Goal: Task Accomplishment & Management: Manage account settings

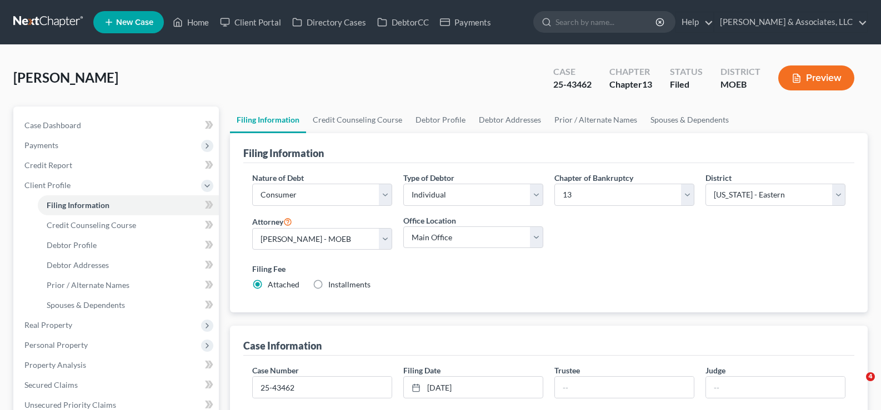
select select "1"
select select "0"
select select "3"
select select "45"
select select "0"
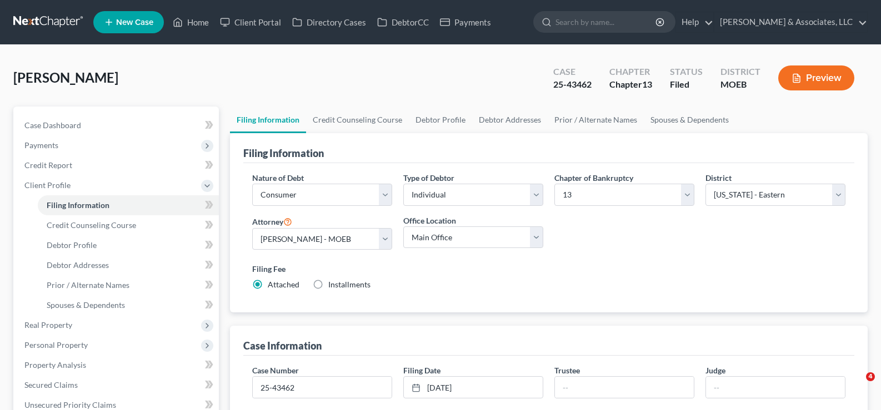
select select "26"
drag, startPoint x: 193, startPoint y: 25, endPoint x: 245, endPoint y: 35, distance: 52.6
click at [193, 25] on link "Home" at bounding box center [190, 22] width 47 height 20
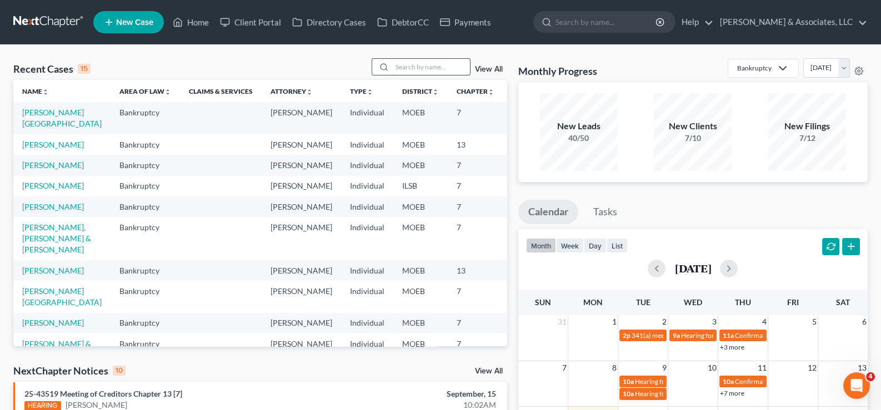
click at [443, 64] on input "search" at bounding box center [431, 67] width 78 height 16
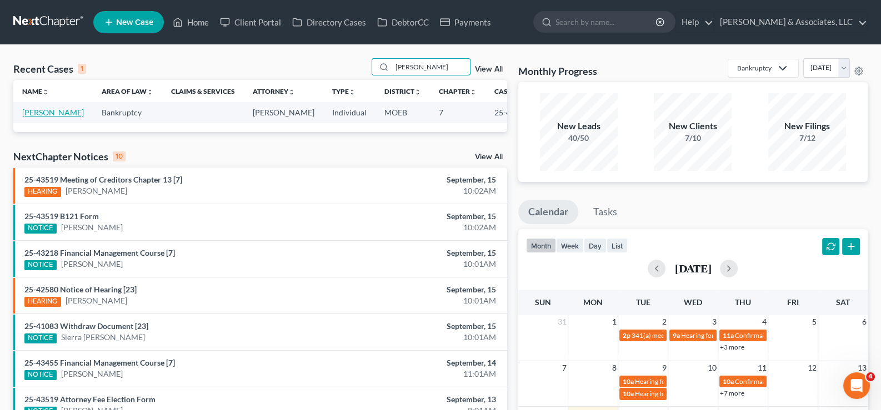
type input "[PERSON_NAME]"
click at [37, 117] on link "[PERSON_NAME]" at bounding box center [53, 112] width 62 height 9
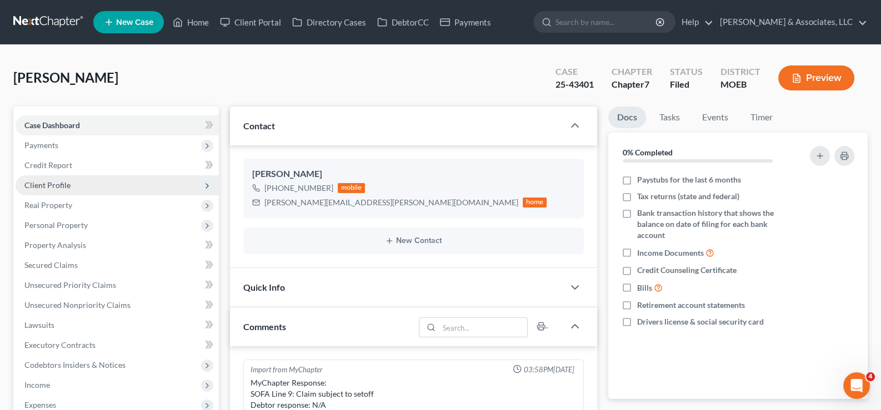
scroll to position [1105, 0]
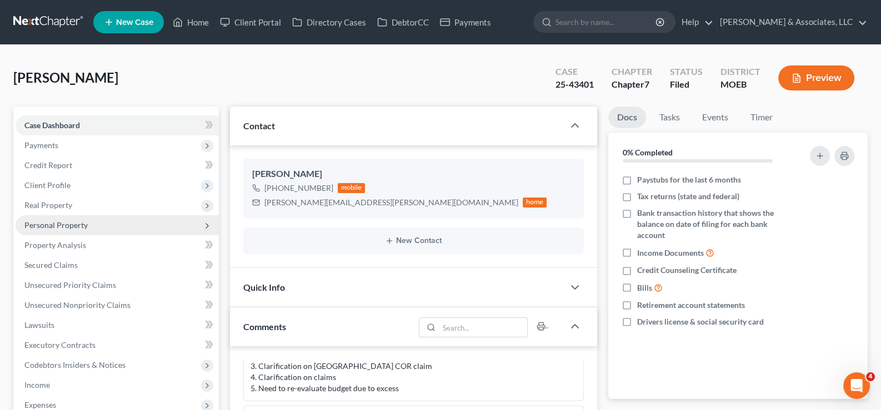
click at [56, 226] on span "Personal Property" at bounding box center [55, 224] width 63 height 9
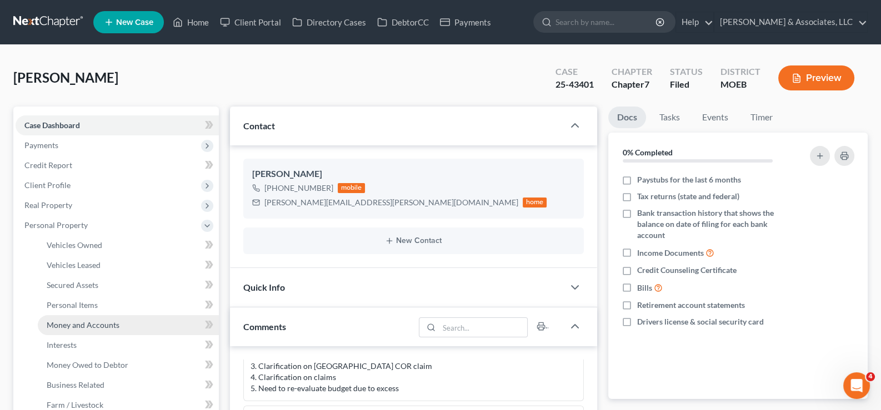
click at [75, 321] on span "Money and Accounts" at bounding box center [83, 324] width 73 height 9
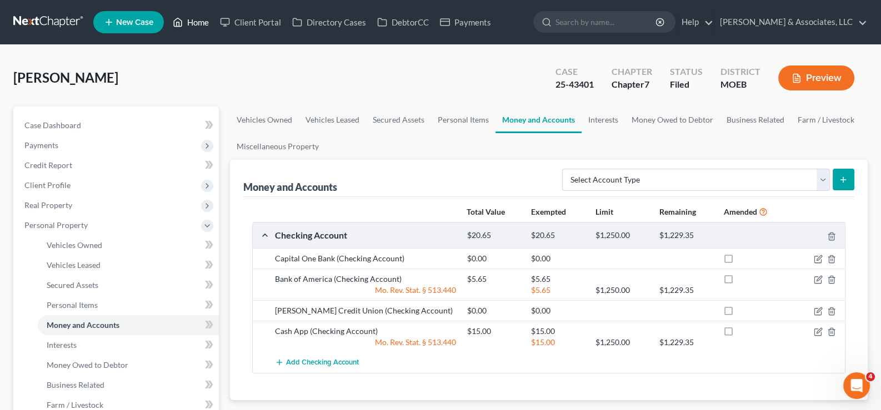
click at [208, 18] on link "Home" at bounding box center [190, 22] width 47 height 20
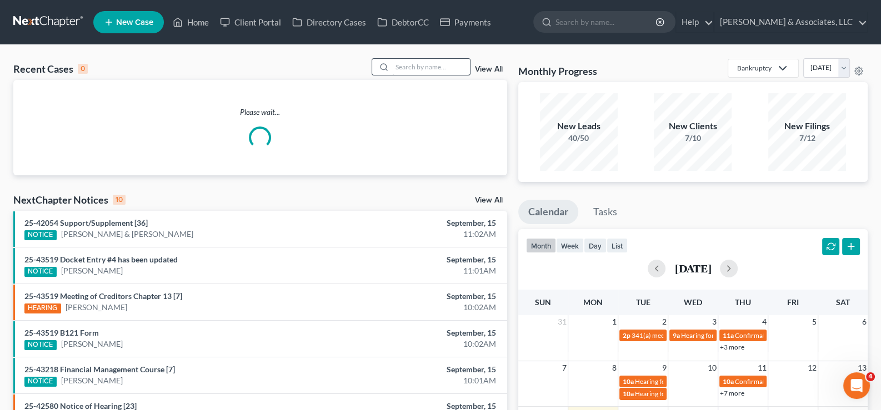
click at [392, 66] on div at bounding box center [382, 67] width 20 height 16
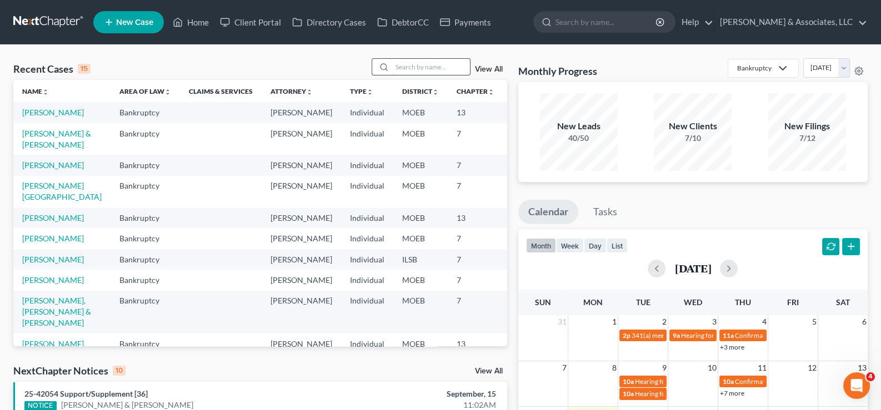
click at [464, 63] on input "search" at bounding box center [431, 67] width 78 height 16
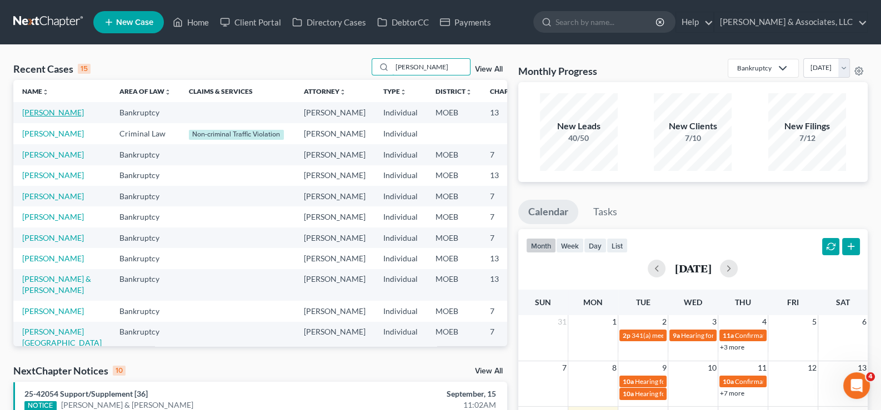
type input "[PERSON_NAME]"
click at [33, 117] on link "[PERSON_NAME]" at bounding box center [53, 112] width 62 height 9
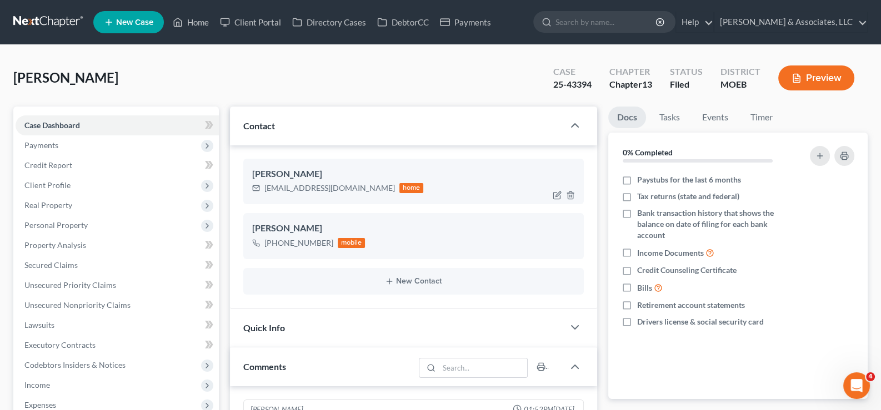
scroll to position [243, 0]
drag, startPoint x: 373, startPoint y: 189, endPoint x: 261, endPoint y: 191, distance: 112.2
click at [261, 191] on div "[EMAIL_ADDRESS][DOMAIN_NAME] home" at bounding box center [338, 188] width 172 height 14
copy div "[EMAIL_ADDRESS][DOMAIN_NAME]"
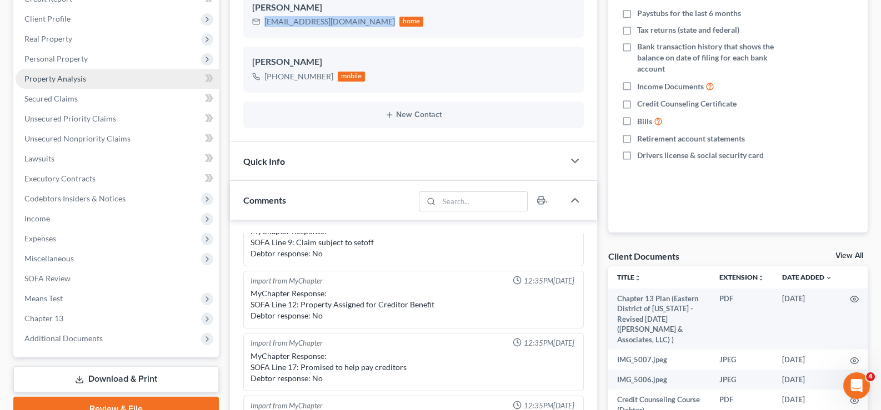
scroll to position [76, 0]
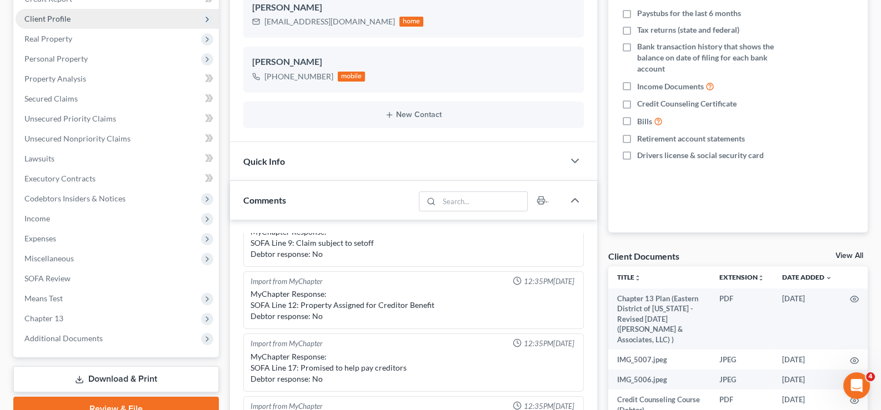
click at [54, 19] on span "Client Profile" at bounding box center [47, 18] width 46 height 9
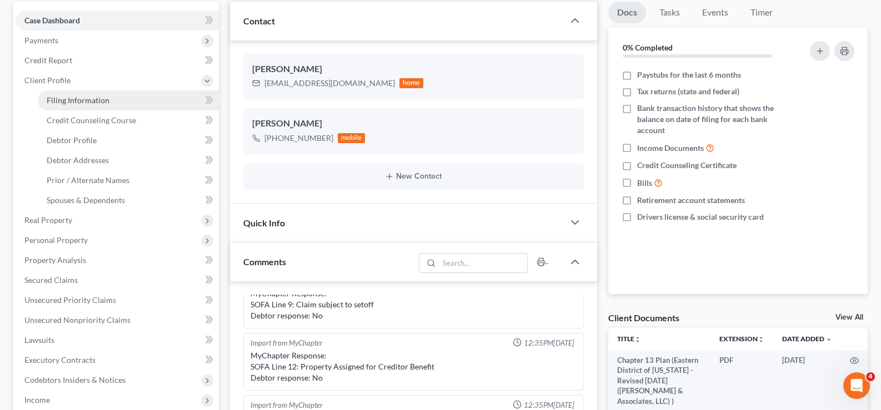
scroll to position [55, 0]
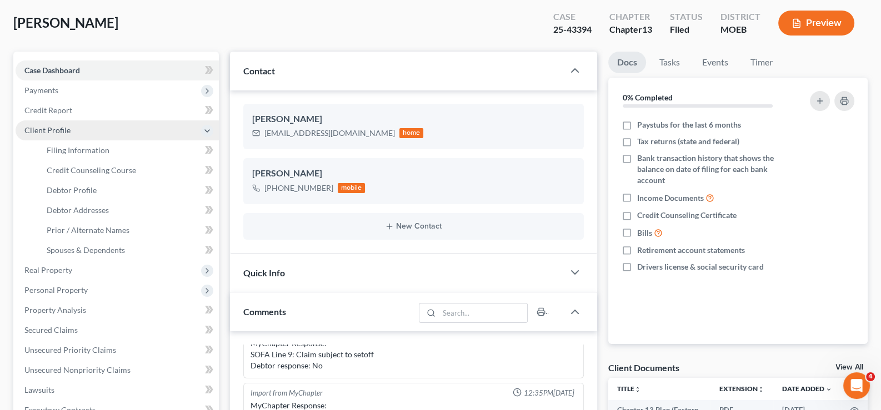
click at [47, 127] on span "Client Profile" at bounding box center [47, 130] width 46 height 9
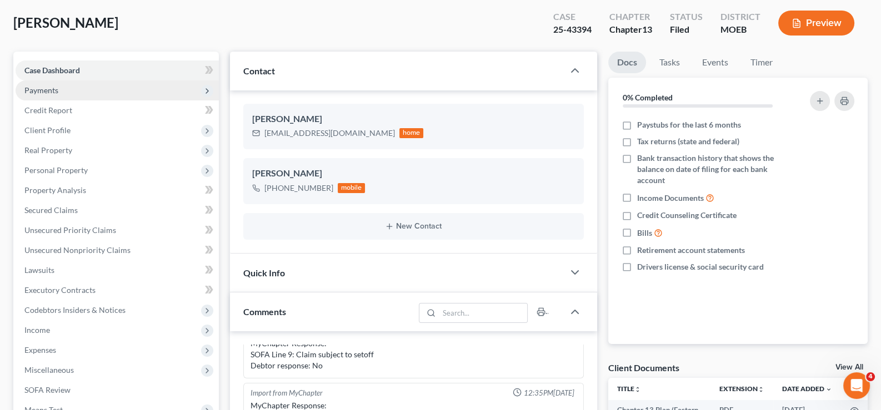
click at [49, 86] on span "Payments" at bounding box center [41, 90] width 34 height 9
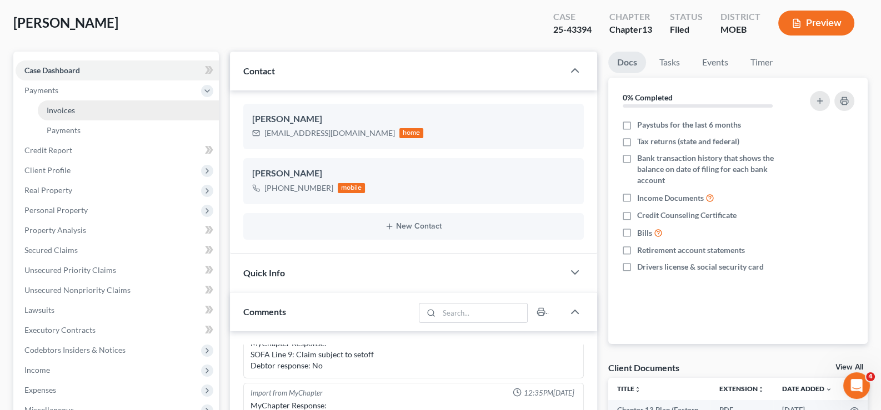
click at [68, 116] on link "Invoices" at bounding box center [128, 111] width 181 height 20
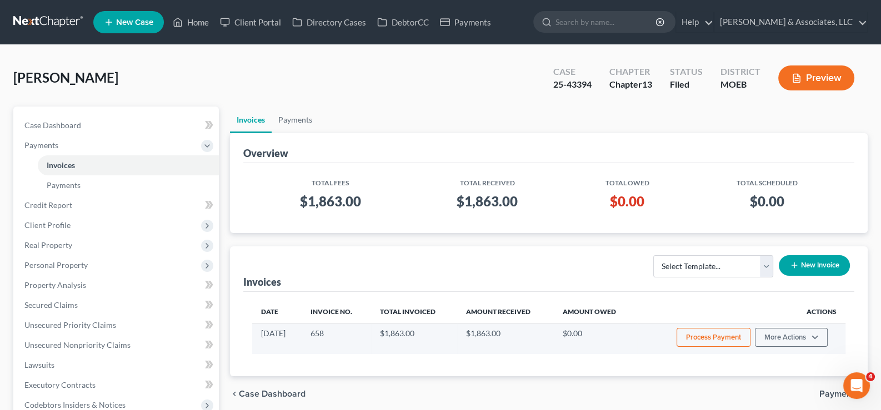
click at [399, 334] on td "$1,863.00" at bounding box center [414, 338] width 86 height 31
click at [782, 339] on button "More Actions" at bounding box center [791, 337] width 73 height 19
click at [775, 356] on link "View/Edit" at bounding box center [807, 360] width 130 height 19
select select "1"
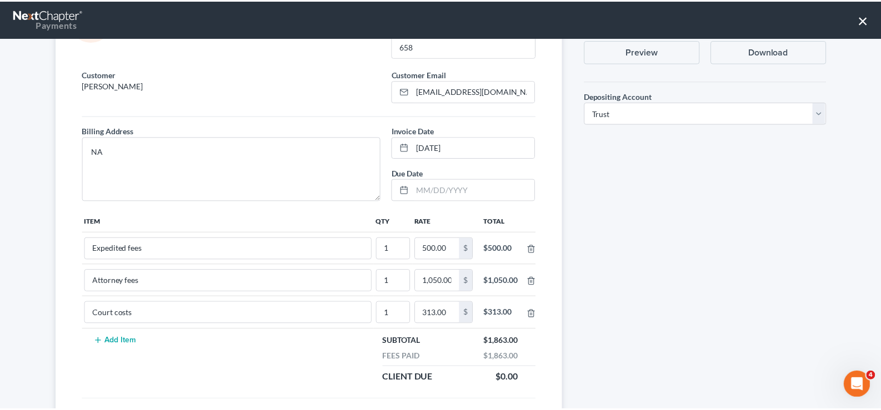
scroll to position [157, 0]
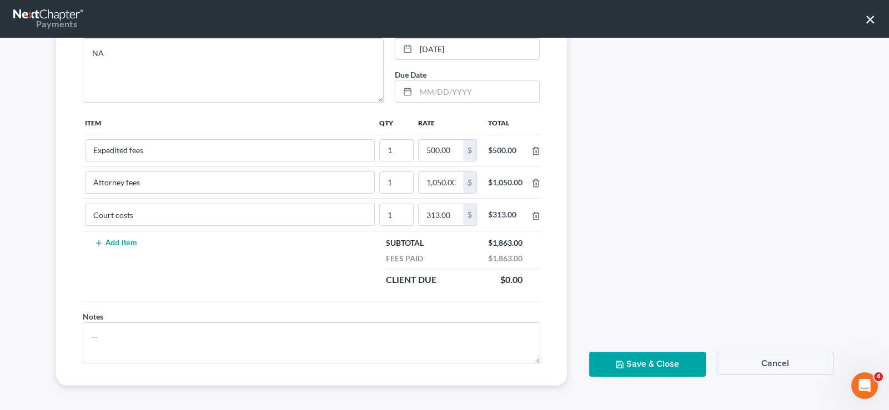
click at [799, 363] on button "Cancel" at bounding box center [775, 363] width 117 height 23
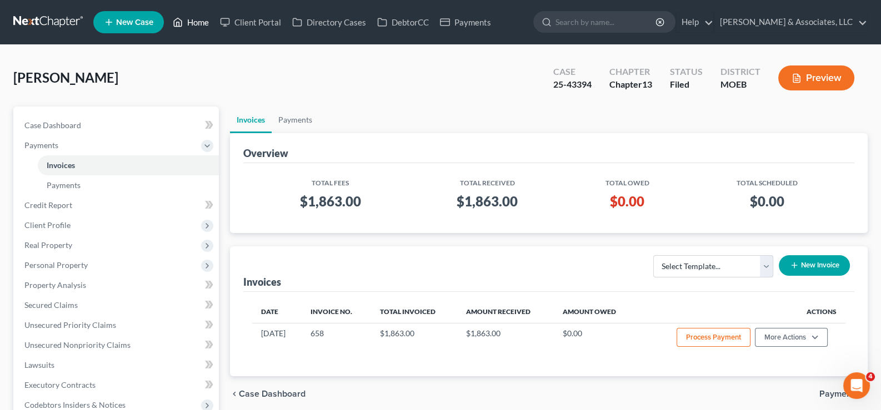
click at [193, 19] on link "Home" at bounding box center [190, 22] width 47 height 20
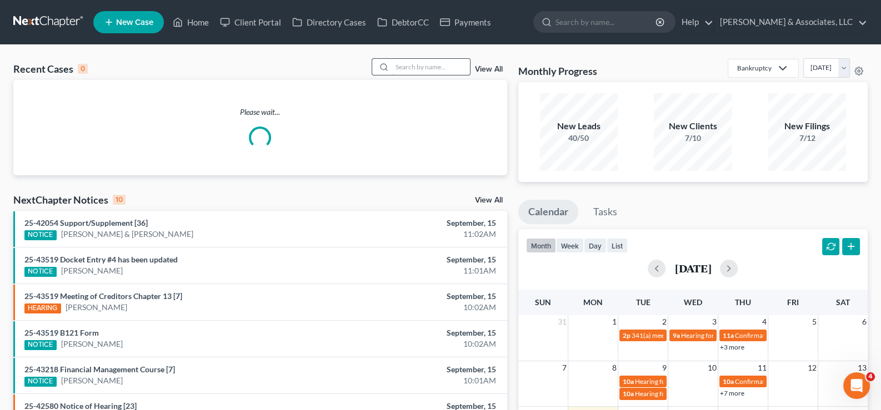
click at [415, 68] on input "search" at bounding box center [431, 67] width 78 height 16
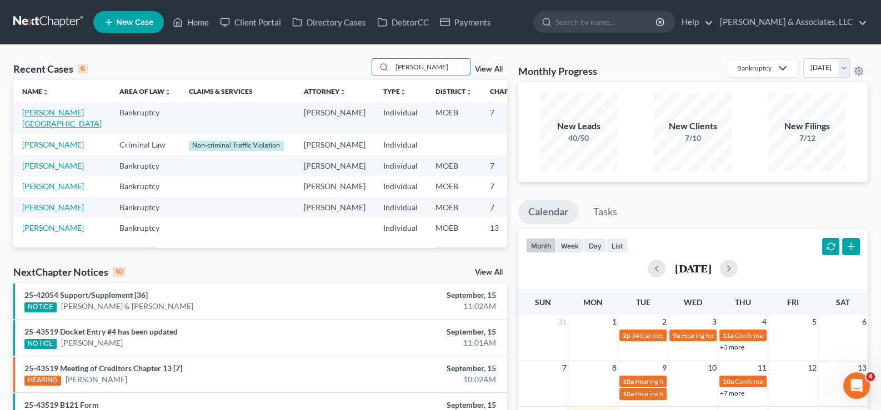
type input "[PERSON_NAME]"
click at [26, 124] on link "[PERSON_NAME][GEOGRAPHIC_DATA]" at bounding box center [61, 118] width 79 height 21
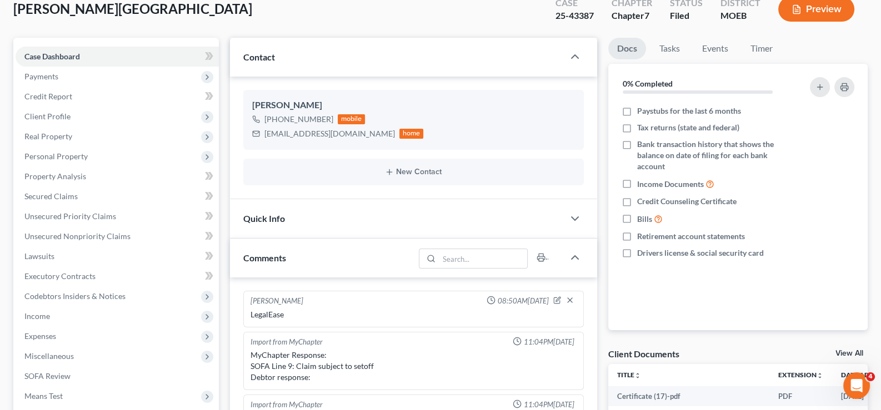
scroll to position [55, 0]
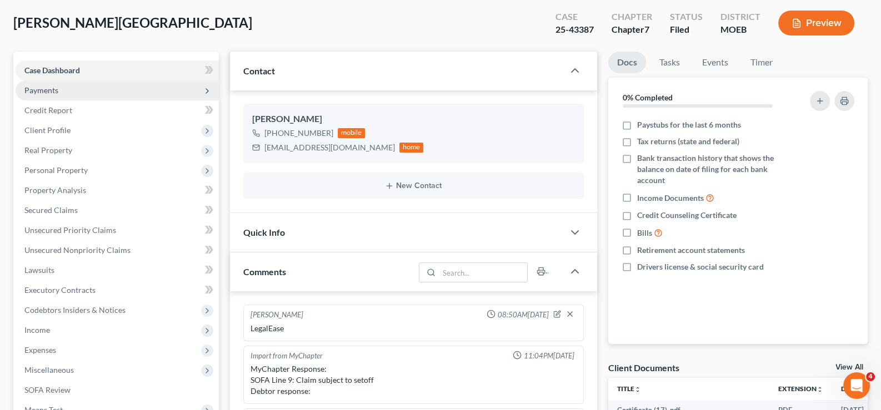
click at [44, 88] on span "Payments" at bounding box center [41, 90] width 34 height 9
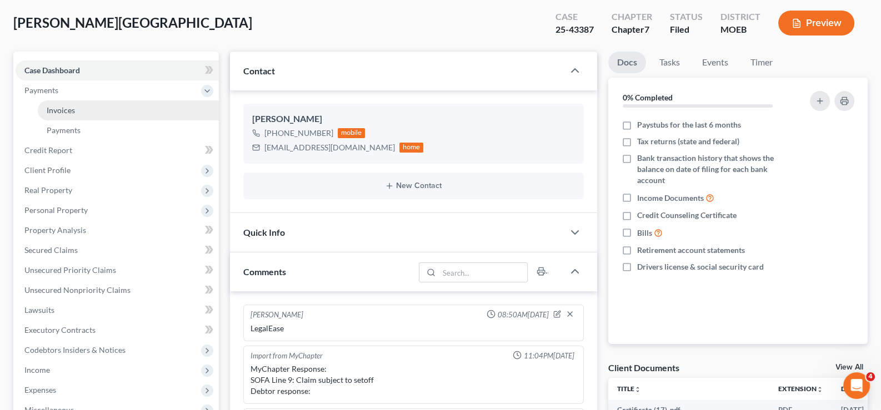
click at [58, 110] on span "Invoices" at bounding box center [61, 110] width 28 height 9
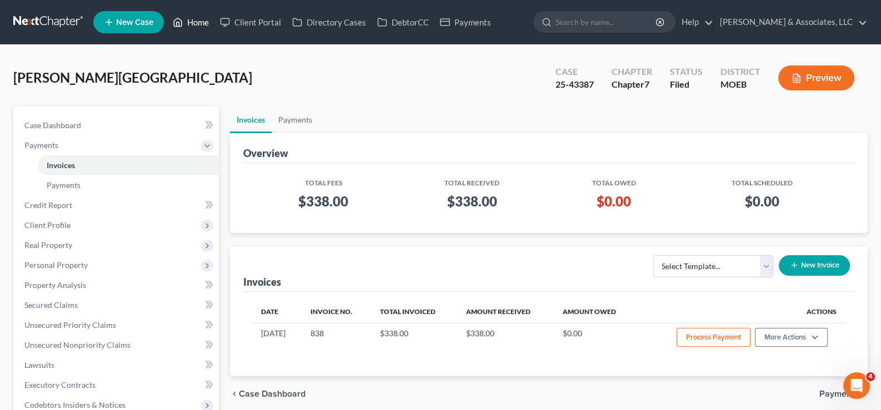
click at [185, 16] on link "Home" at bounding box center [190, 22] width 47 height 20
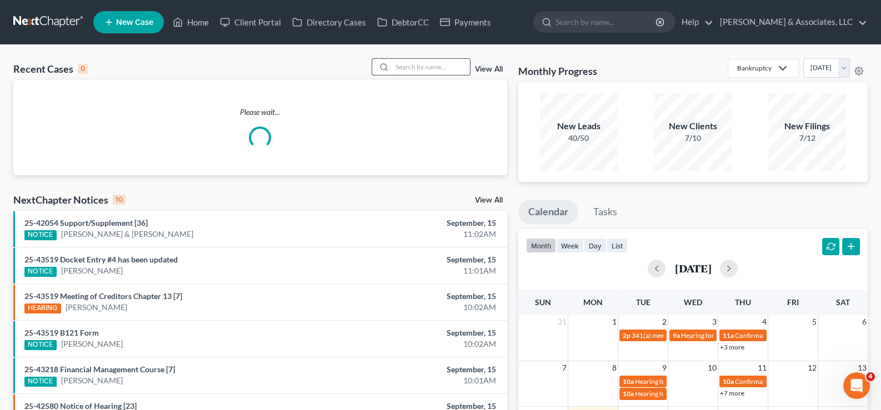
click at [426, 63] on input "search" at bounding box center [431, 67] width 78 height 16
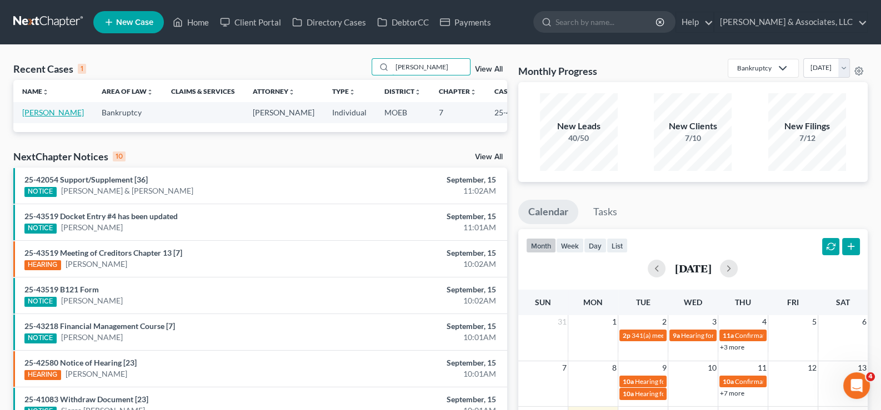
type input "[PERSON_NAME]"
click at [36, 117] on link "[PERSON_NAME]" at bounding box center [53, 112] width 62 height 9
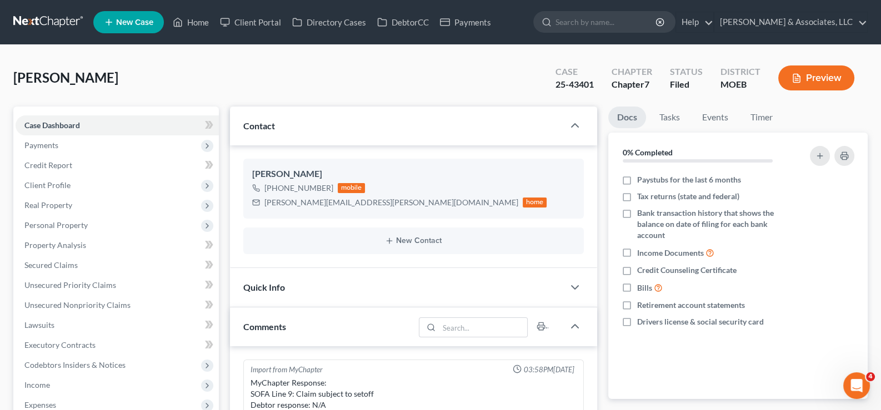
scroll to position [1105, 0]
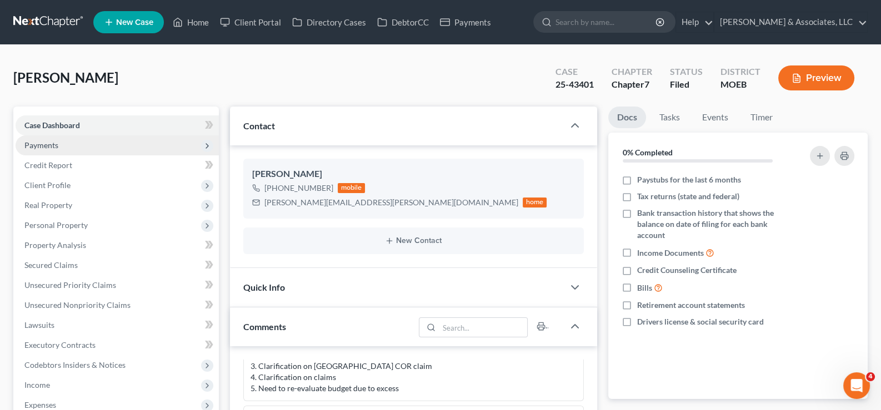
click at [45, 144] on span "Payments" at bounding box center [41, 144] width 34 height 9
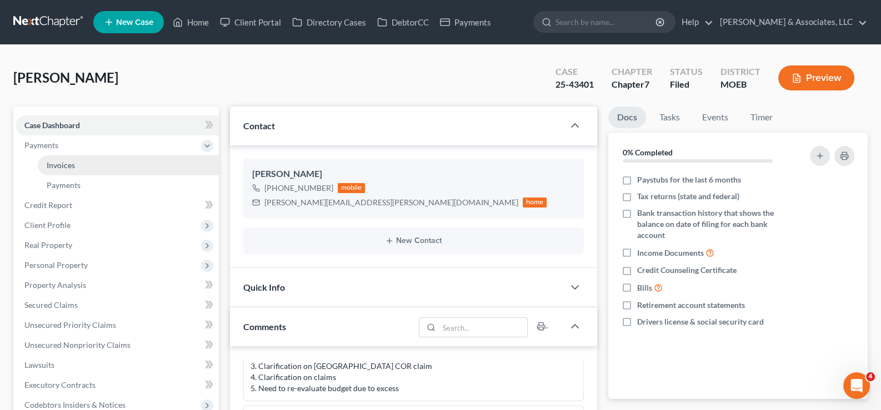
click at [78, 165] on link "Invoices" at bounding box center [128, 165] width 181 height 20
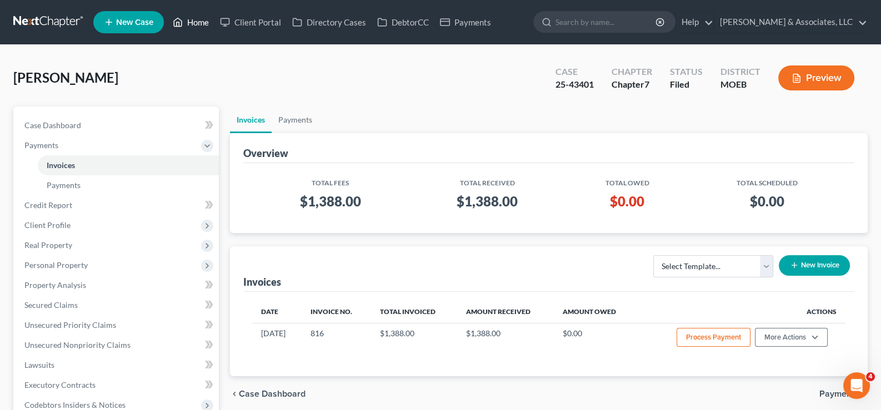
click at [203, 23] on link "Home" at bounding box center [190, 22] width 47 height 20
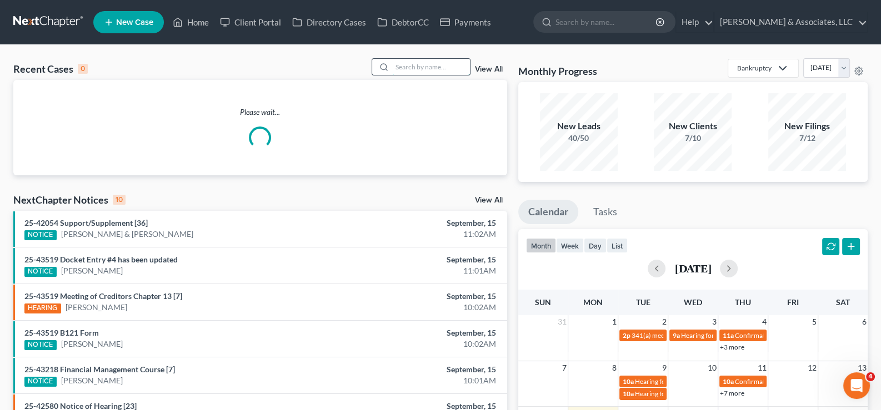
click at [431, 69] on input "search" at bounding box center [431, 67] width 78 height 16
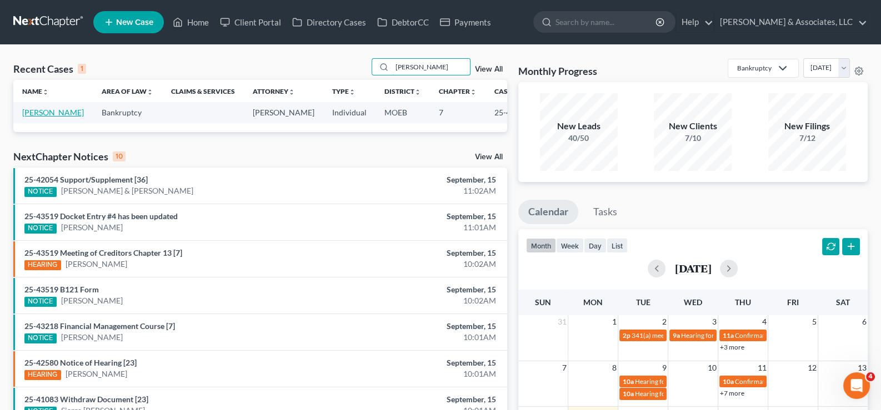
type input "[PERSON_NAME]"
click at [49, 114] on link "[PERSON_NAME]" at bounding box center [53, 112] width 62 height 9
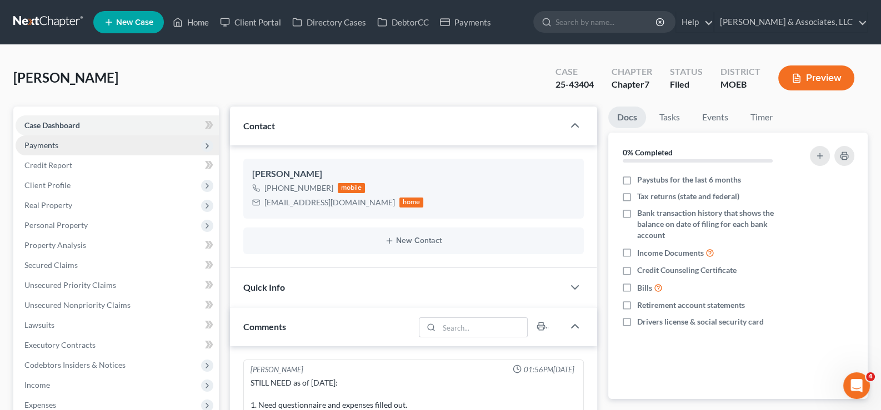
click at [58, 144] on span "Payments" at bounding box center [117, 146] width 203 height 20
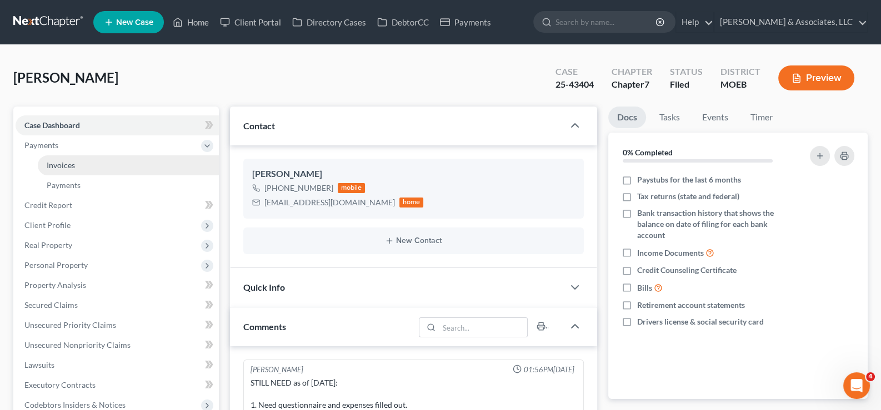
click at [69, 160] on span "Invoices" at bounding box center [61, 164] width 28 height 9
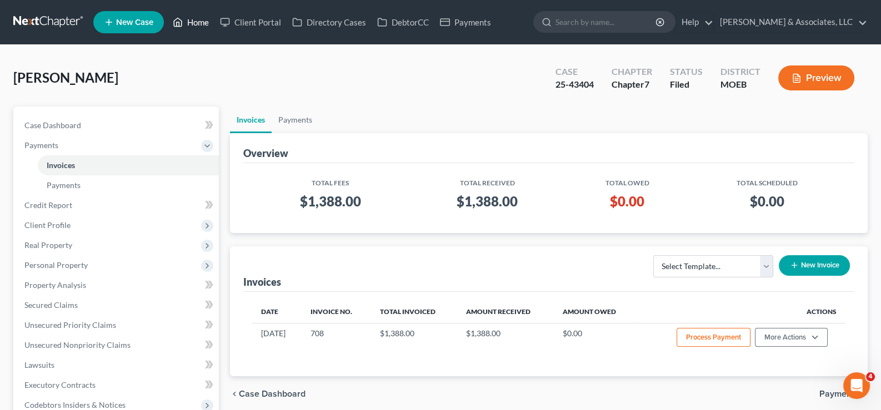
click at [197, 21] on link "Home" at bounding box center [190, 22] width 47 height 20
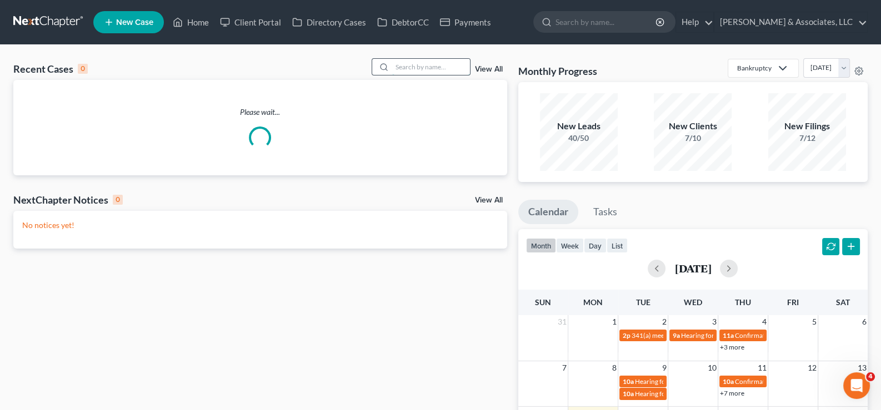
click at [446, 71] on input "search" at bounding box center [431, 67] width 78 height 16
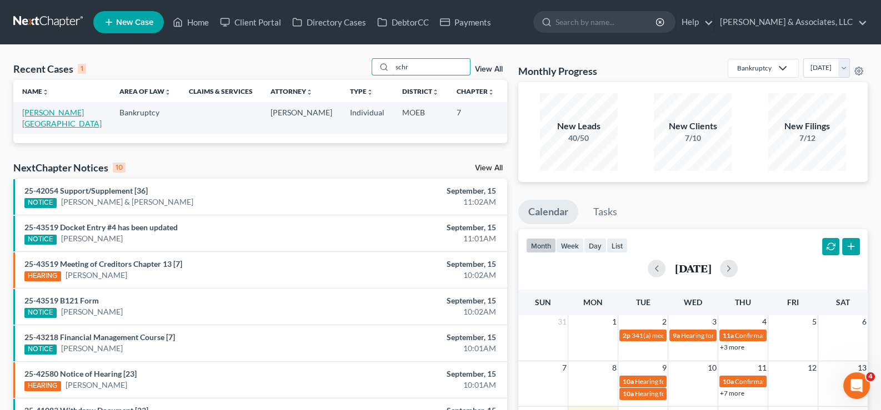
type input "schr"
click at [38, 113] on link "[PERSON_NAME][GEOGRAPHIC_DATA]" at bounding box center [61, 118] width 79 height 21
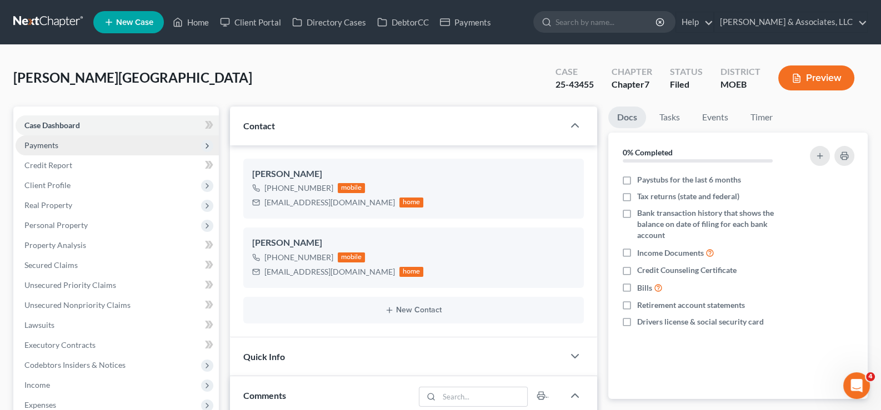
scroll to position [979, 0]
click at [39, 143] on span "Payments" at bounding box center [41, 144] width 34 height 9
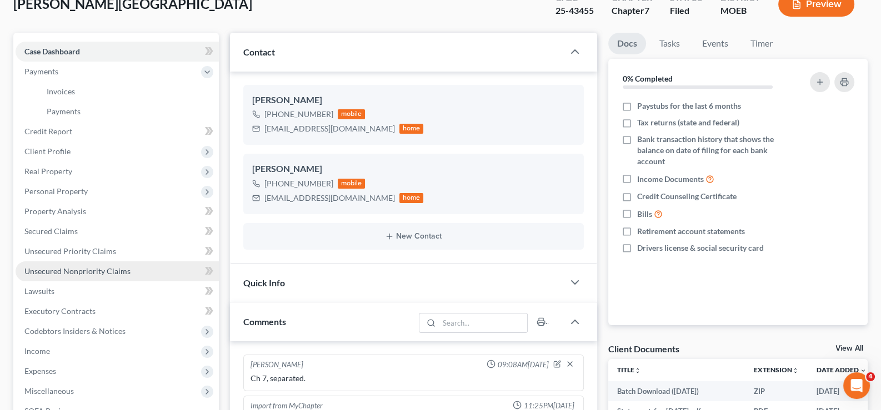
scroll to position [55, 0]
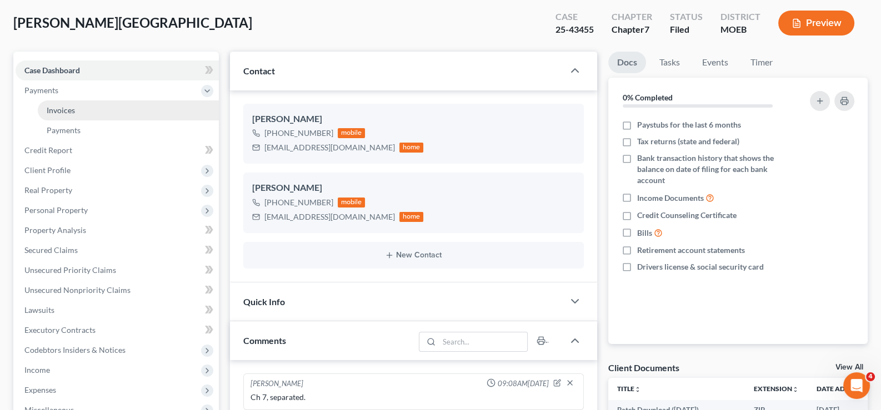
click at [60, 106] on span "Invoices" at bounding box center [61, 110] width 28 height 9
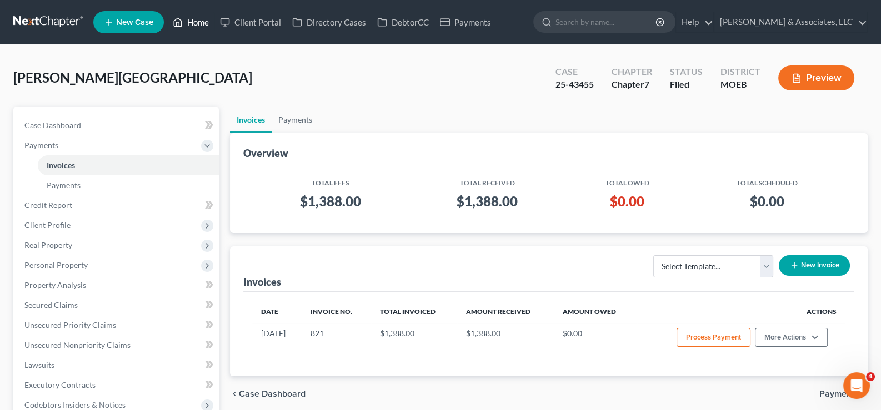
drag, startPoint x: 205, startPoint y: 20, endPoint x: 208, endPoint y: 36, distance: 15.8
click at [205, 20] on link "Home" at bounding box center [190, 22] width 47 height 20
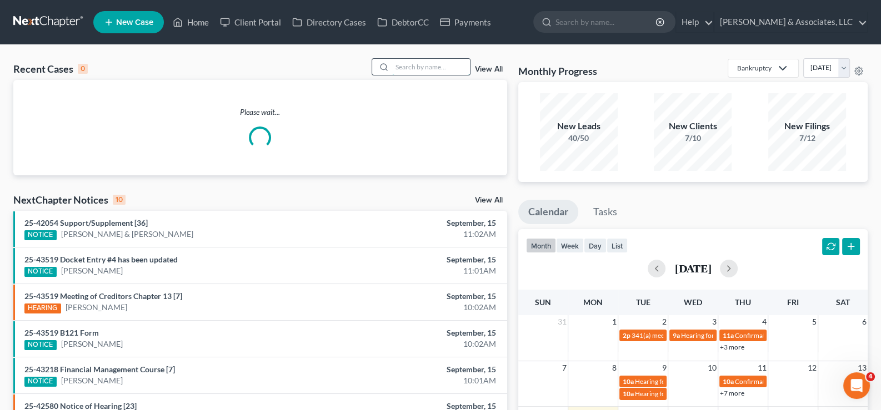
click at [409, 67] on input "search" at bounding box center [431, 67] width 78 height 16
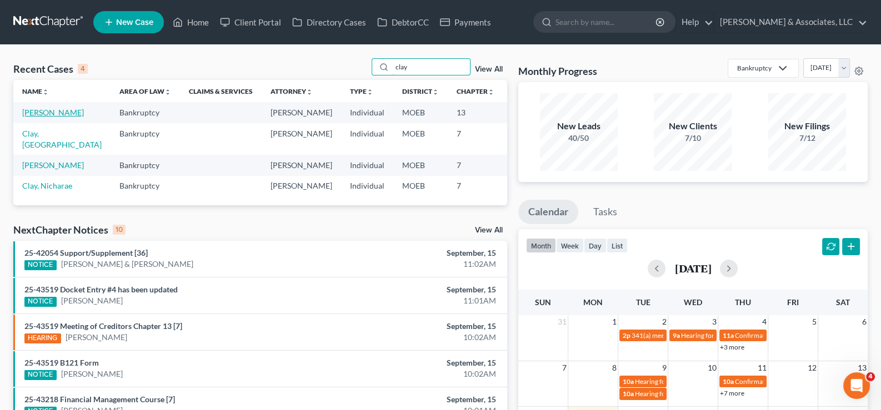
type input "clay"
click at [51, 113] on link "[PERSON_NAME]" at bounding box center [53, 112] width 62 height 9
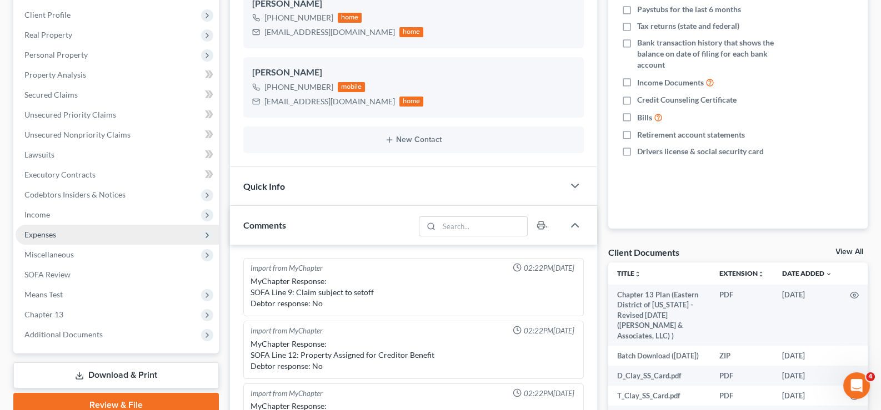
scroll to position [111, 0]
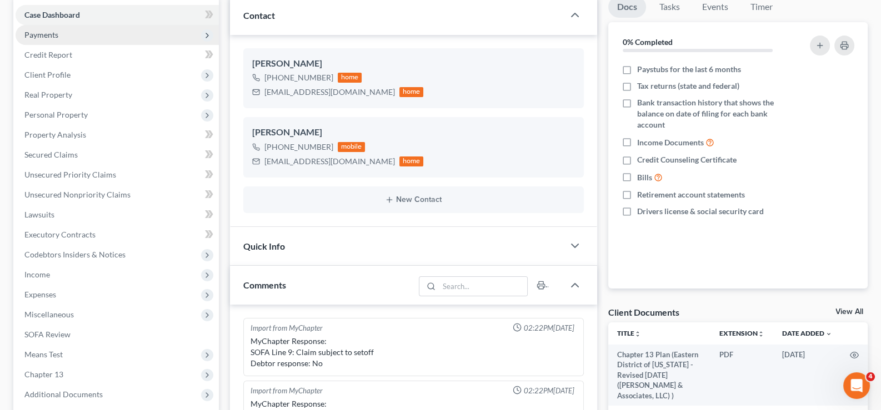
click at [36, 30] on span "Payments" at bounding box center [41, 34] width 34 height 9
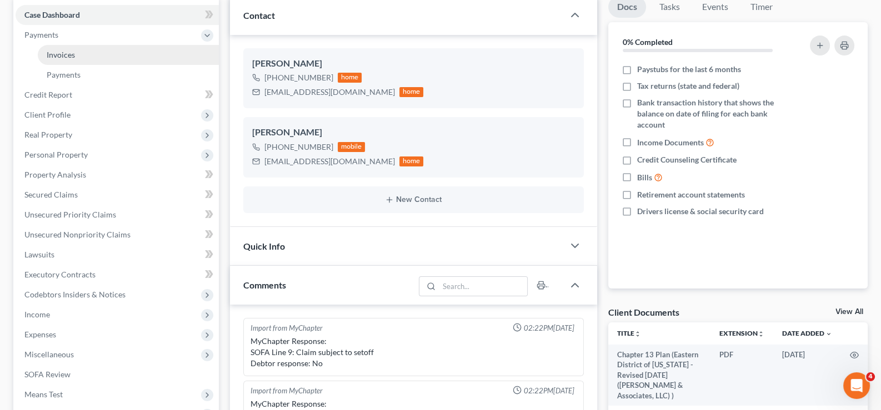
click at [73, 56] on span "Invoices" at bounding box center [61, 54] width 28 height 9
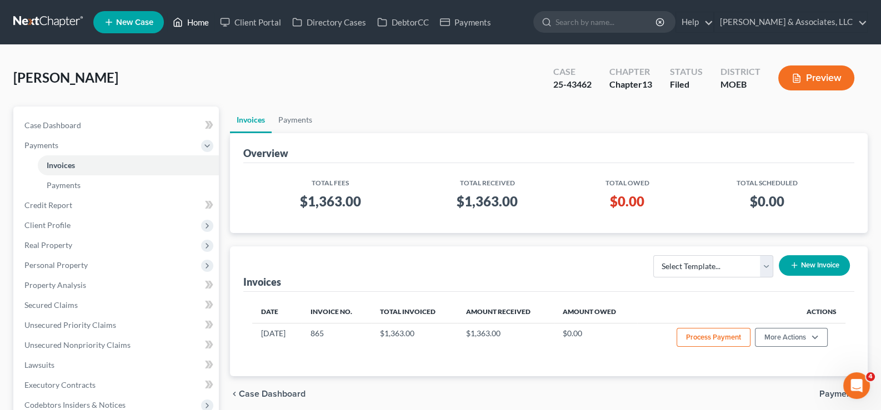
click at [188, 22] on link "Home" at bounding box center [190, 22] width 47 height 20
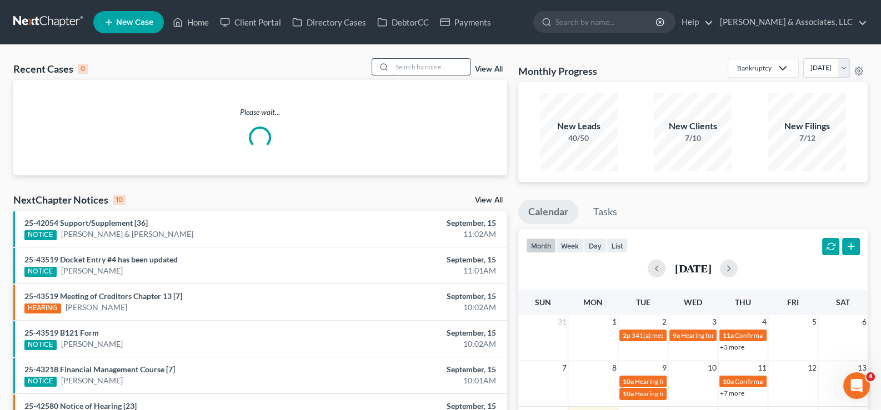
click at [423, 68] on input "search" at bounding box center [431, 67] width 78 height 16
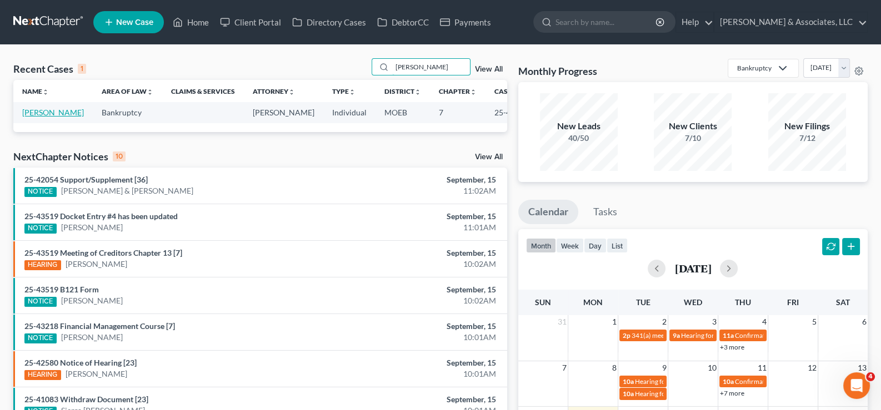
type input "[PERSON_NAME]"
click at [43, 117] on link "[PERSON_NAME]" at bounding box center [53, 112] width 62 height 9
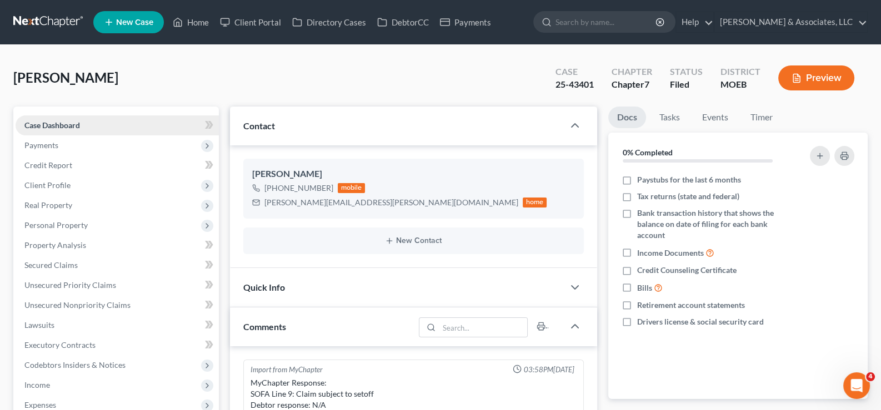
scroll to position [1105, 0]
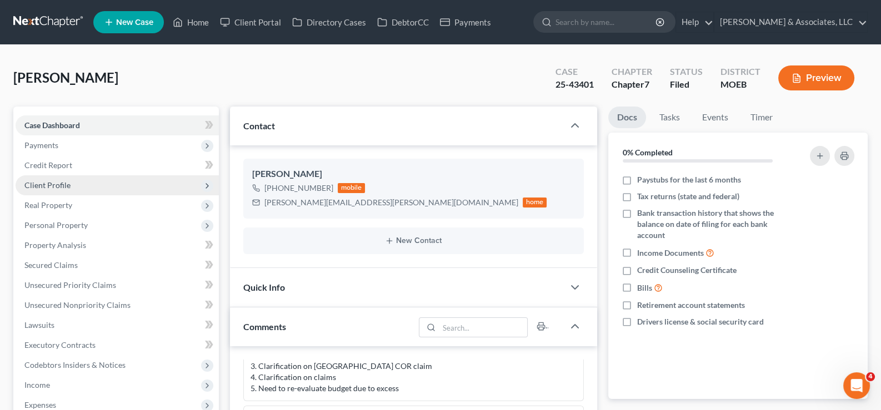
click at [47, 187] on span "Client Profile" at bounding box center [47, 184] width 46 height 9
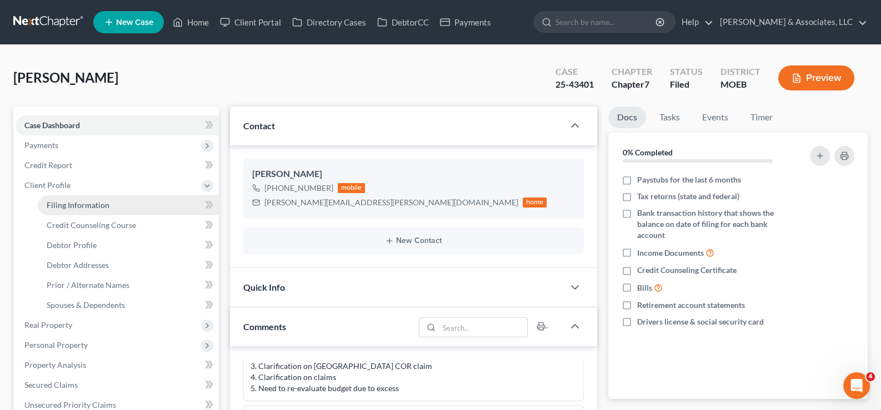
click at [61, 200] on span "Filing Information" at bounding box center [78, 204] width 63 height 9
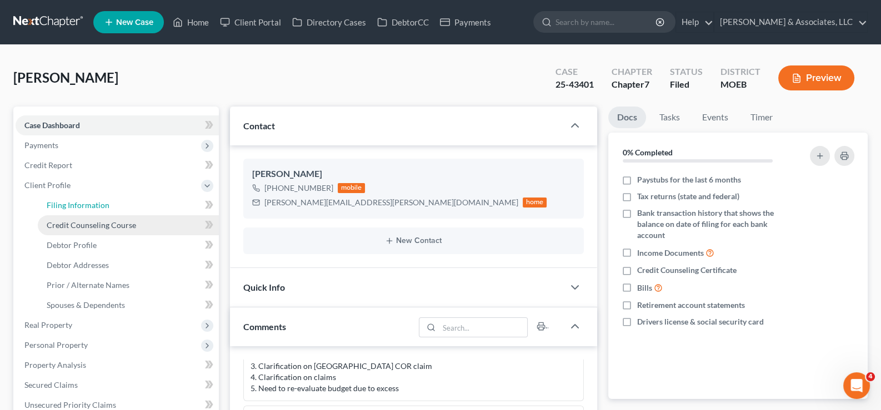
select select "1"
select select "0"
select select "45"
select select "0"
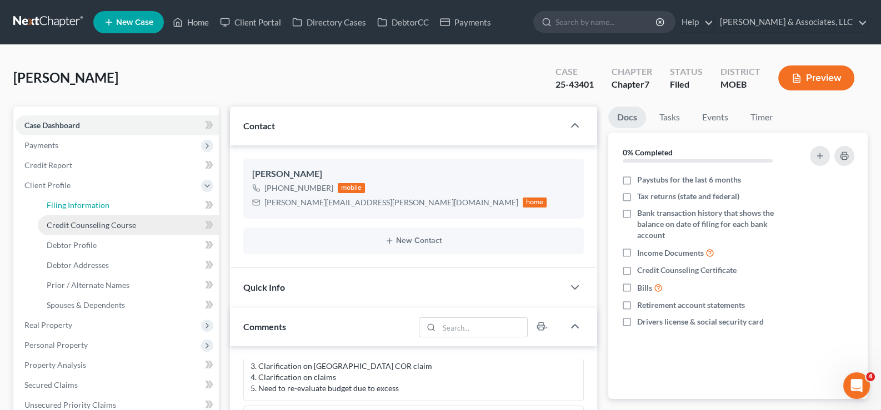
select select "26"
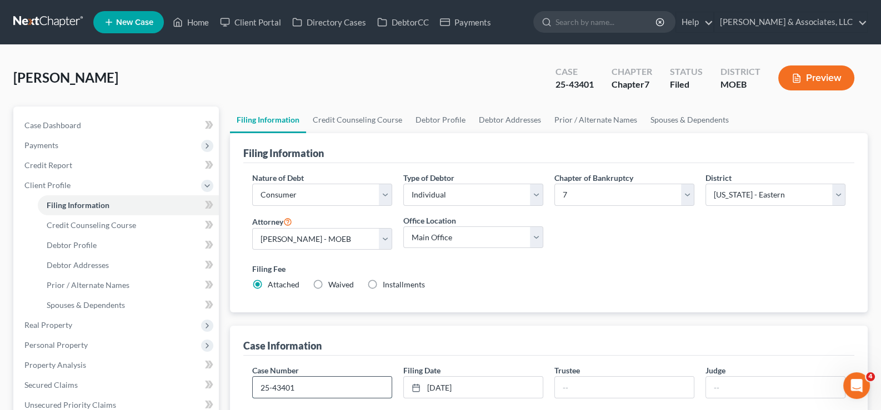
drag, startPoint x: 297, startPoint y: 386, endPoint x: 252, endPoint y: 384, distance: 44.5
click at [253, 384] on input "25-43401" at bounding box center [322, 387] width 139 height 21
drag, startPoint x: 39, startPoint y: 142, endPoint x: 67, endPoint y: 136, distance: 29.1
click at [39, 142] on span "Payments" at bounding box center [41, 144] width 34 height 9
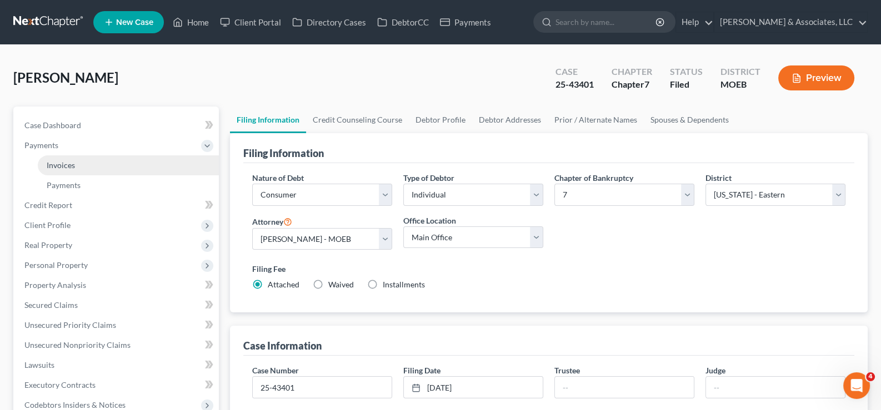
click at [67, 169] on span "Invoices" at bounding box center [61, 164] width 28 height 9
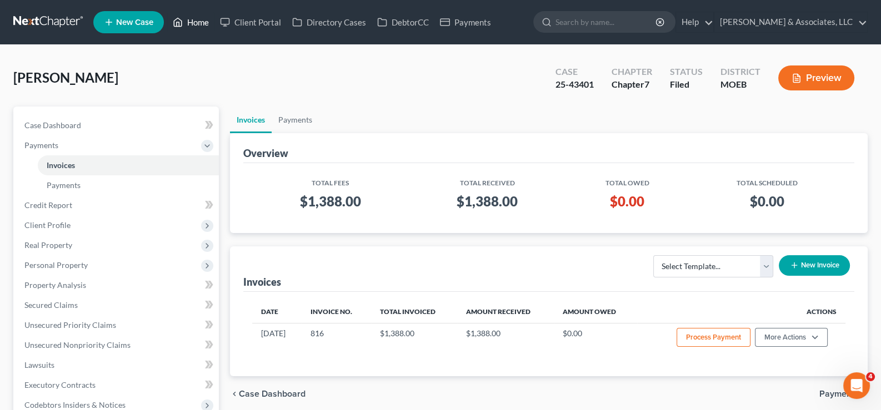
click at [195, 22] on link "Home" at bounding box center [190, 22] width 47 height 20
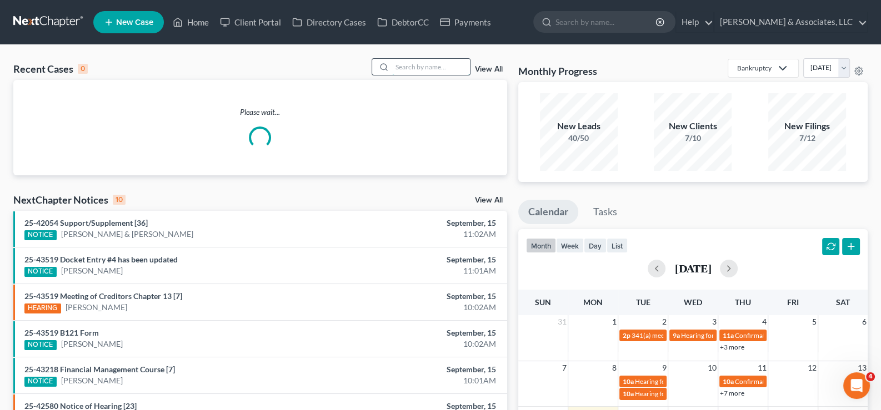
click at [435, 63] on input "search" at bounding box center [431, 67] width 78 height 16
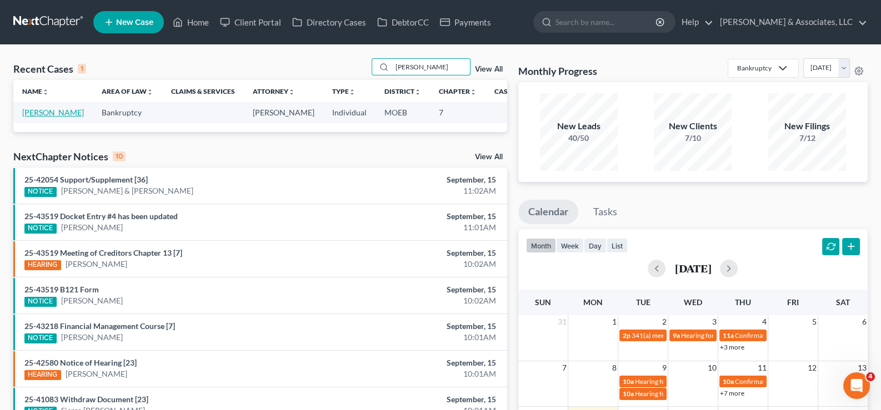
type input "[PERSON_NAME]"
click at [28, 117] on link "[PERSON_NAME]" at bounding box center [53, 112] width 62 height 9
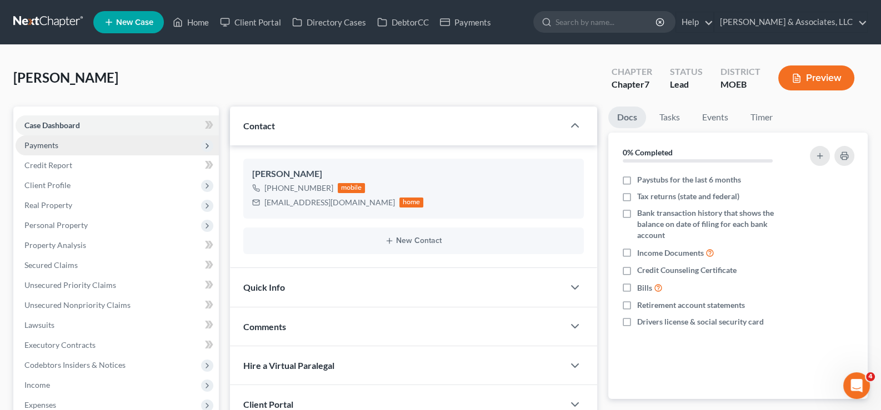
click at [44, 147] on span "Payments" at bounding box center [41, 144] width 34 height 9
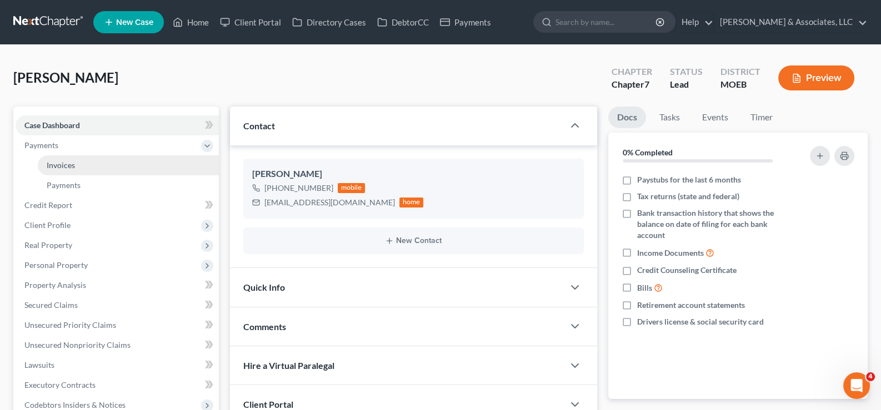
click at [62, 166] on span "Invoices" at bounding box center [61, 164] width 28 height 9
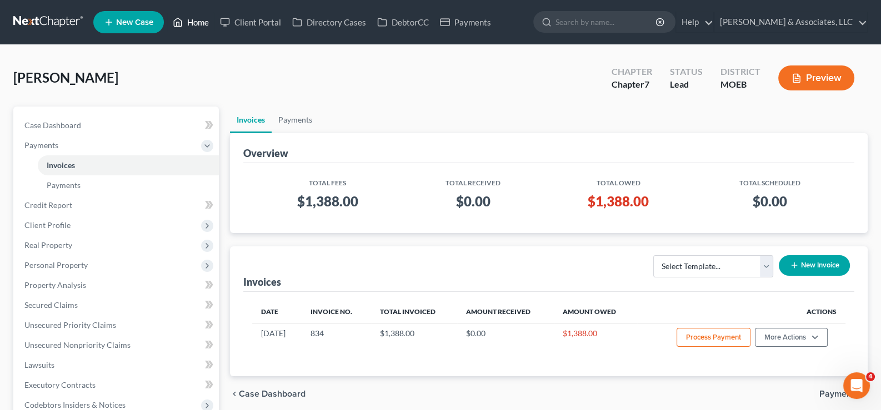
drag, startPoint x: 186, startPoint y: 23, endPoint x: 212, endPoint y: 39, distance: 30.7
click at [186, 23] on link "Home" at bounding box center [190, 22] width 47 height 20
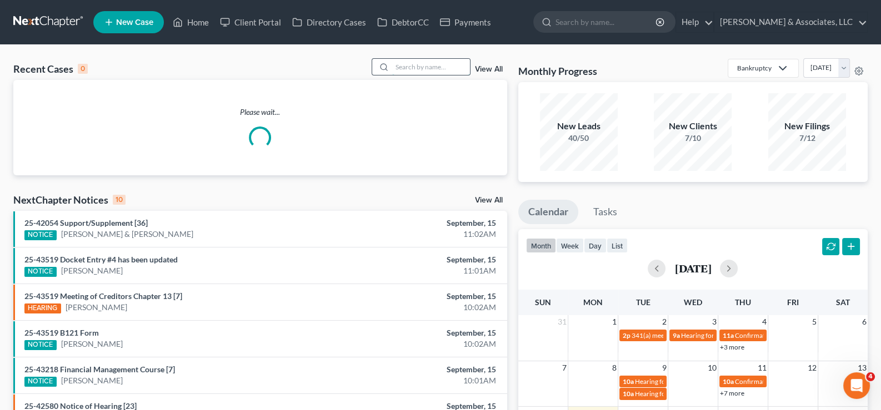
click at [407, 68] on input "search" at bounding box center [431, 67] width 78 height 16
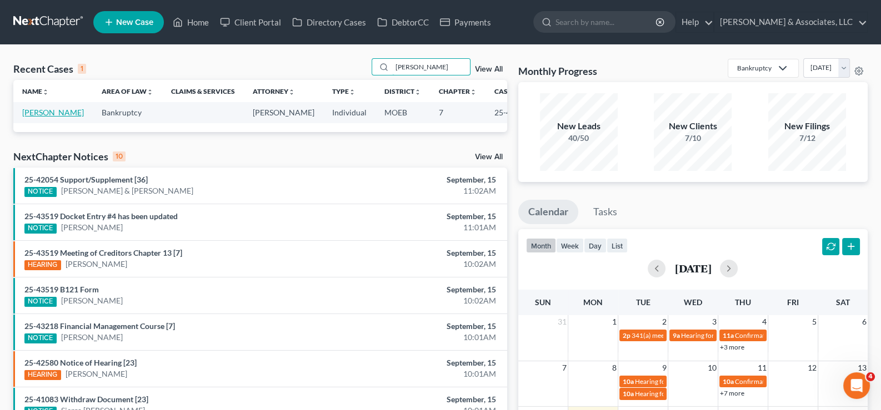
type input "[PERSON_NAME]"
click at [44, 109] on link "[PERSON_NAME]" at bounding box center [53, 112] width 62 height 9
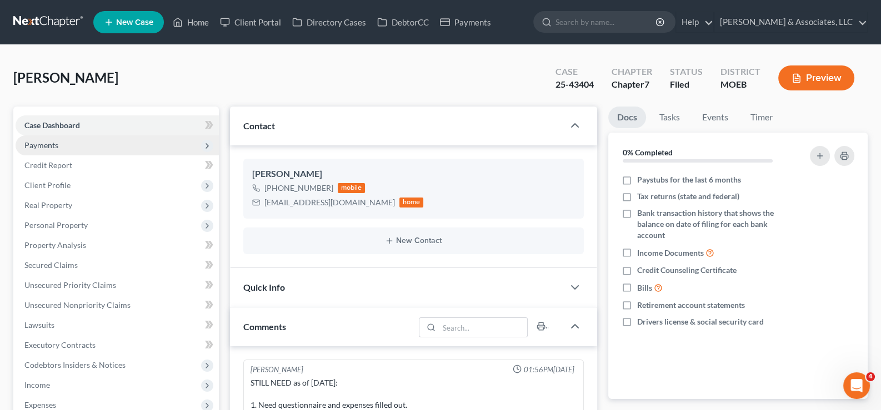
scroll to position [876, 0]
click at [46, 142] on span "Payments" at bounding box center [41, 144] width 34 height 9
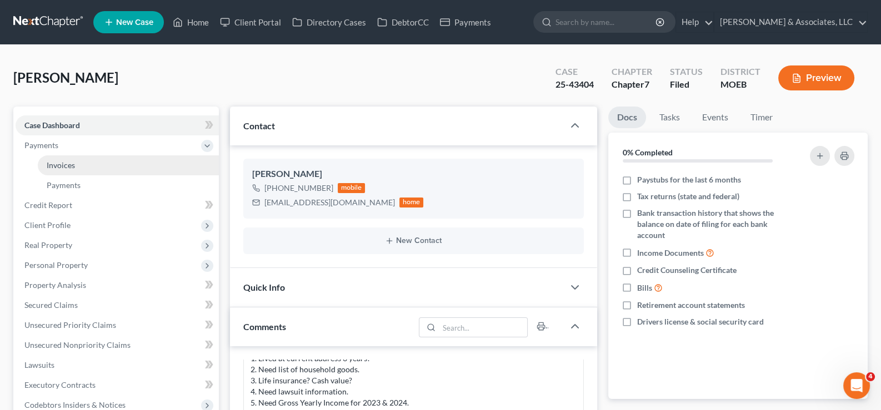
click at [54, 162] on span "Invoices" at bounding box center [61, 164] width 28 height 9
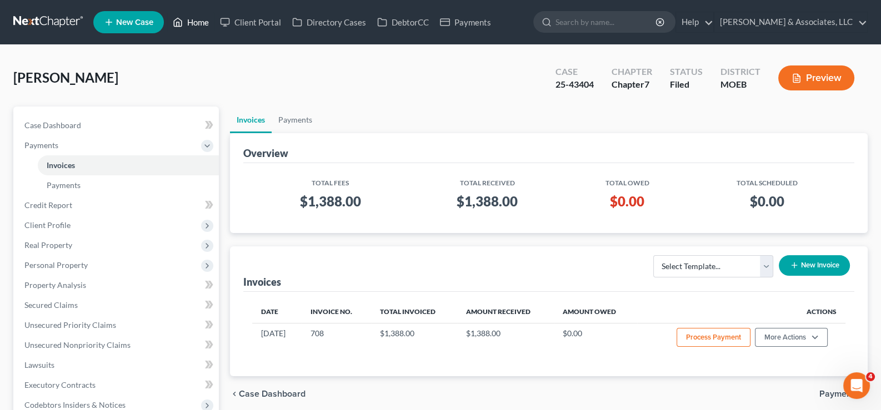
click at [196, 24] on link "Home" at bounding box center [190, 22] width 47 height 20
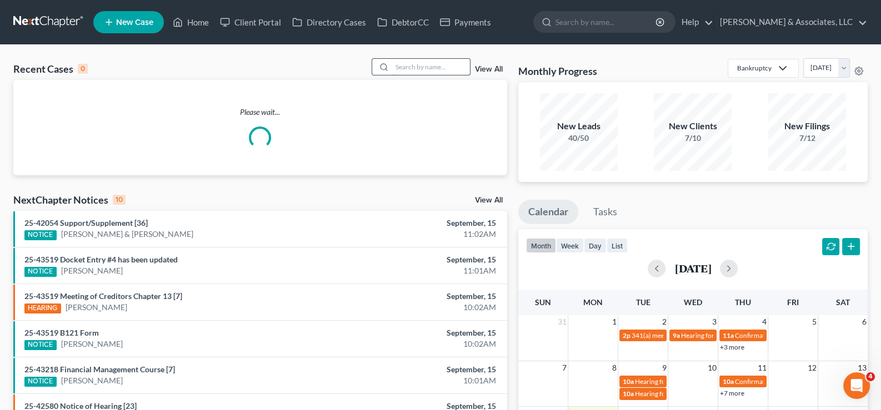
click at [424, 68] on input "search" at bounding box center [431, 67] width 78 height 16
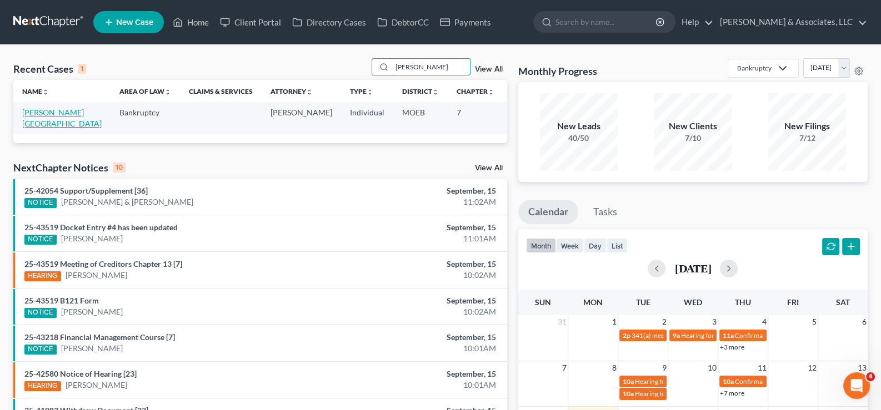
type input "[PERSON_NAME]"
click at [32, 123] on link "[PERSON_NAME][GEOGRAPHIC_DATA]" at bounding box center [61, 118] width 79 height 21
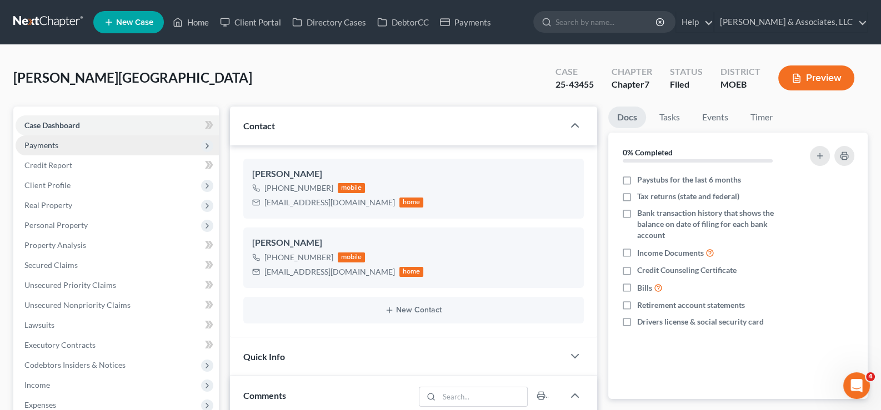
scroll to position [979, 0]
click at [39, 145] on span "Payments" at bounding box center [41, 144] width 34 height 9
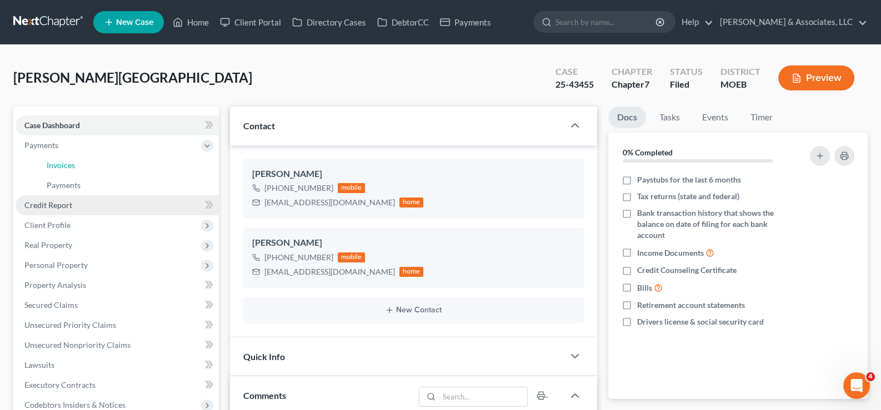
click at [44, 163] on link "Invoices" at bounding box center [128, 165] width 181 height 20
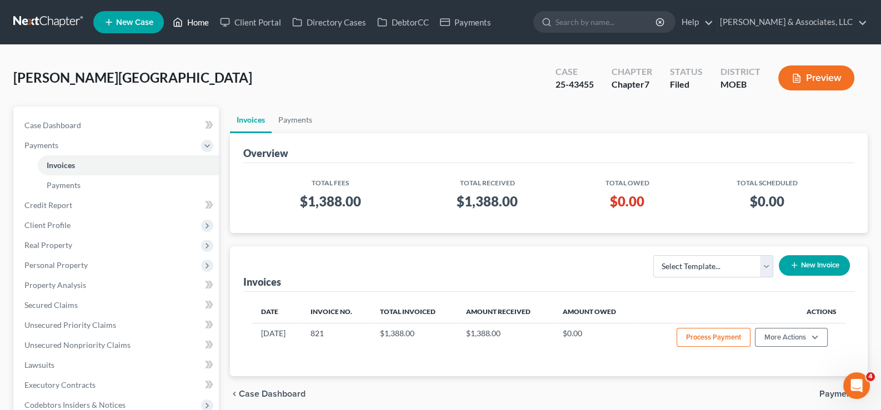
drag, startPoint x: 188, startPoint y: 20, endPoint x: 201, endPoint y: 42, distance: 25.9
click at [188, 19] on link "Home" at bounding box center [190, 22] width 47 height 20
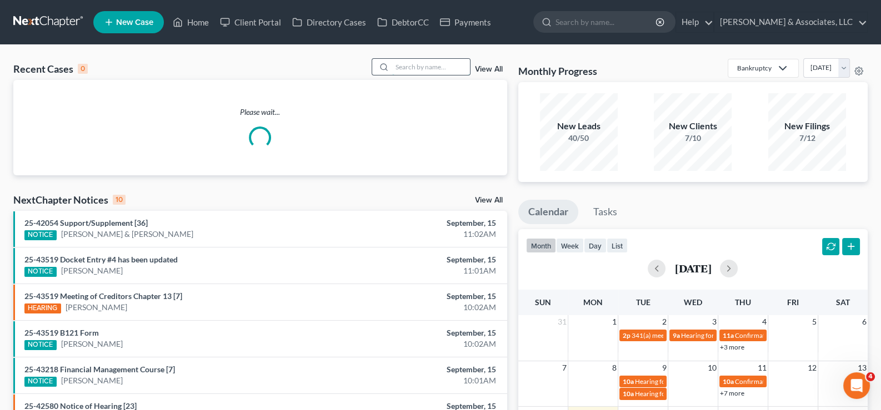
drag, startPoint x: 407, startPoint y: 66, endPoint x: 416, endPoint y: 72, distance: 11.0
click at [408, 66] on input "search" at bounding box center [431, 67] width 78 height 16
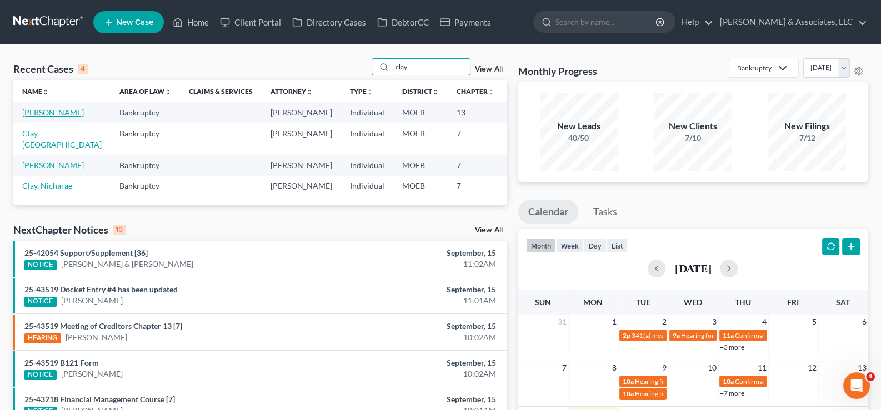
type input "clay"
click at [32, 109] on link "[PERSON_NAME]" at bounding box center [53, 112] width 62 height 9
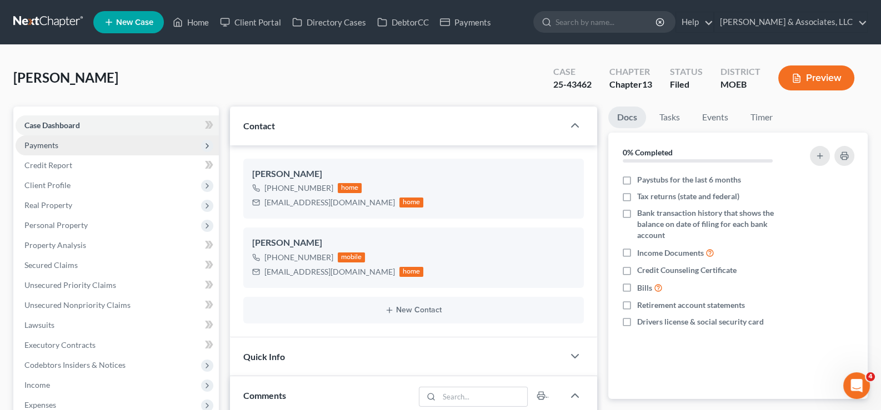
scroll to position [880, 0]
click at [53, 141] on span "Payments" at bounding box center [41, 144] width 34 height 9
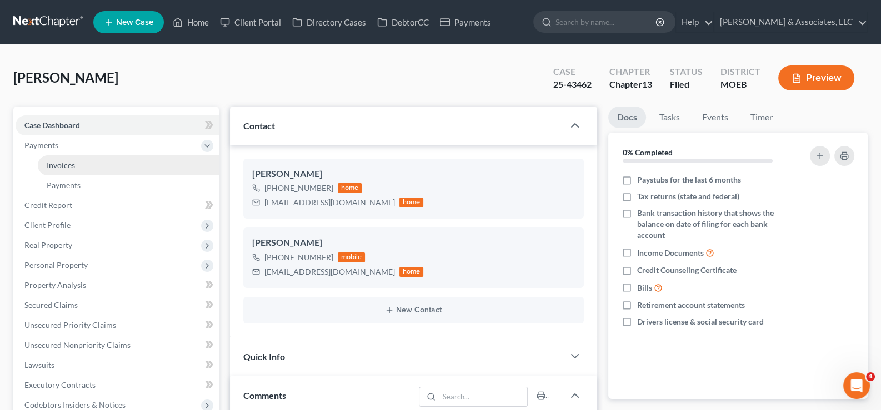
click at [59, 164] on span "Invoices" at bounding box center [61, 164] width 28 height 9
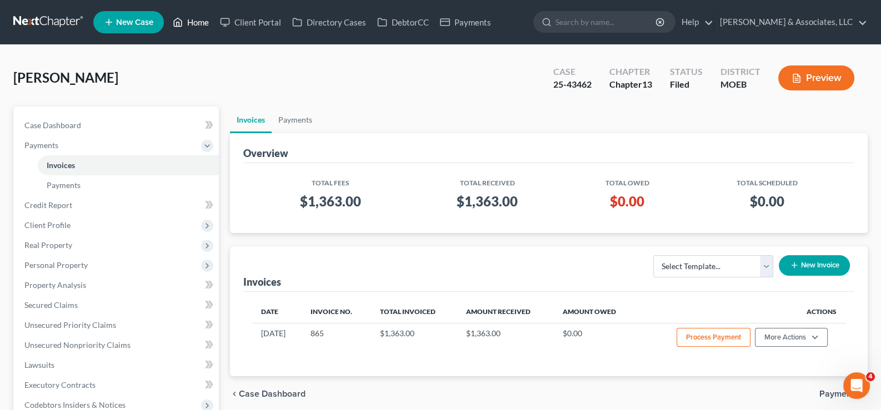
drag, startPoint x: 194, startPoint y: 19, endPoint x: 247, endPoint y: 66, distance: 70.1
click at [194, 19] on link "Home" at bounding box center [190, 22] width 47 height 20
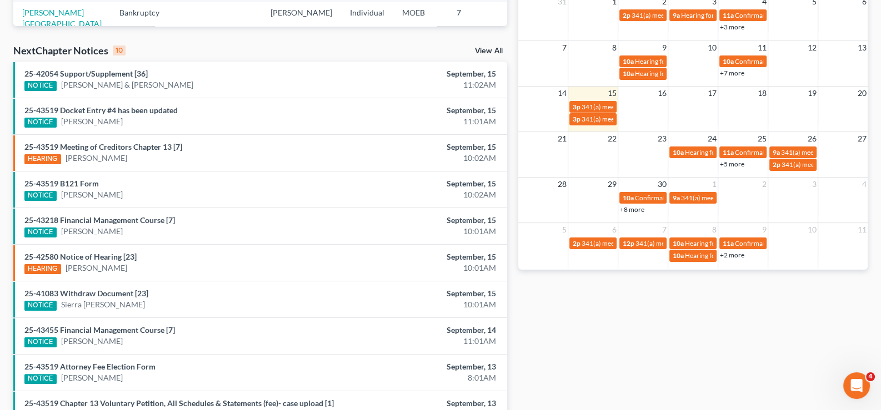
scroll to position [118, 0]
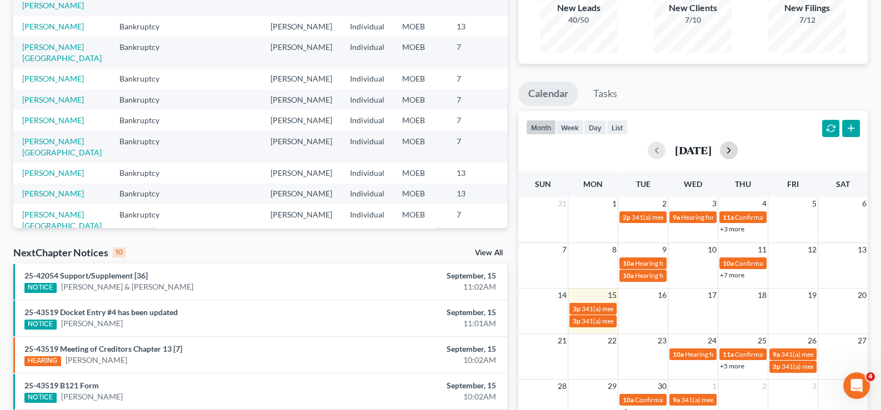
click at [737, 149] on button "button" at bounding box center [729, 151] width 18 height 18
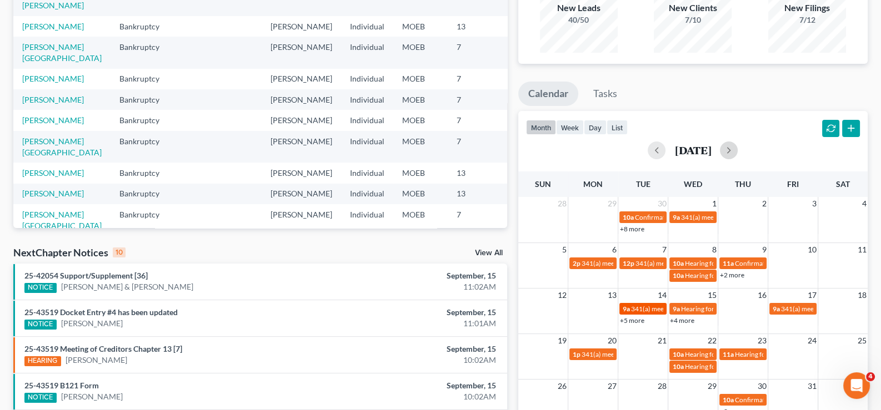
click at [631, 310] on span "341(a) meeting for [PERSON_NAME]" at bounding box center [684, 309] width 107 height 8
select select "Days"
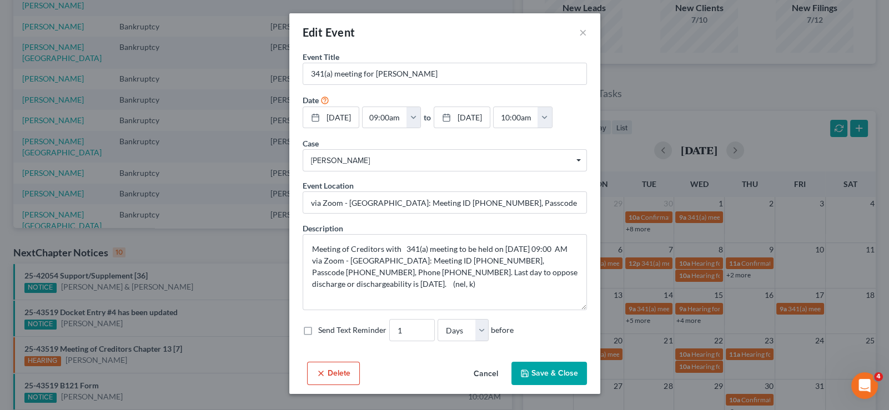
click at [484, 385] on button "Cancel" at bounding box center [486, 374] width 42 height 22
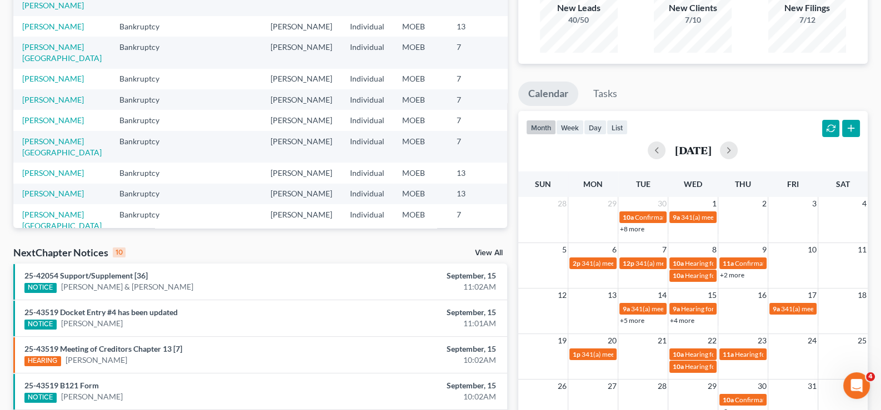
click at [631, 317] on link "+5 more" at bounding box center [632, 321] width 24 height 8
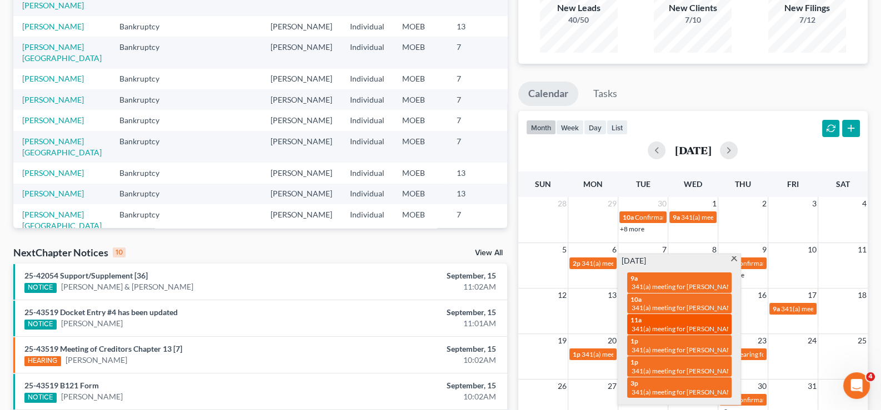
click at [673, 325] on span "341(a) meeting for [PERSON_NAME]" at bounding box center [684, 329] width 107 height 8
select select "Days"
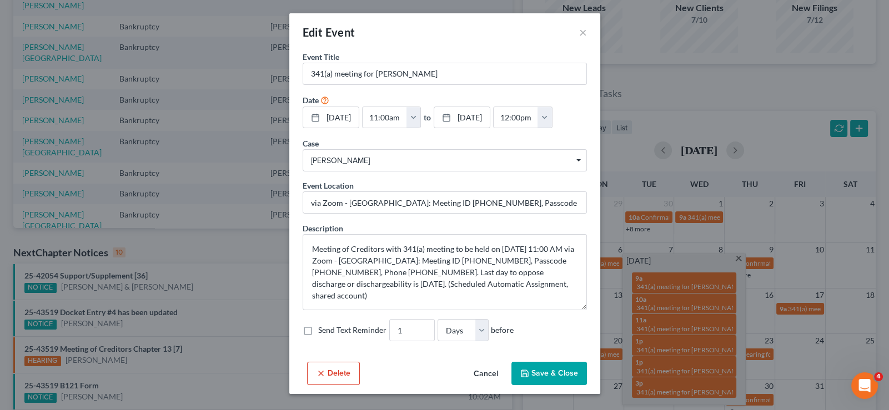
drag, startPoint x: 486, startPoint y: 394, endPoint x: 461, endPoint y: 383, distance: 27.1
click at [486, 385] on button "Cancel" at bounding box center [486, 374] width 42 height 22
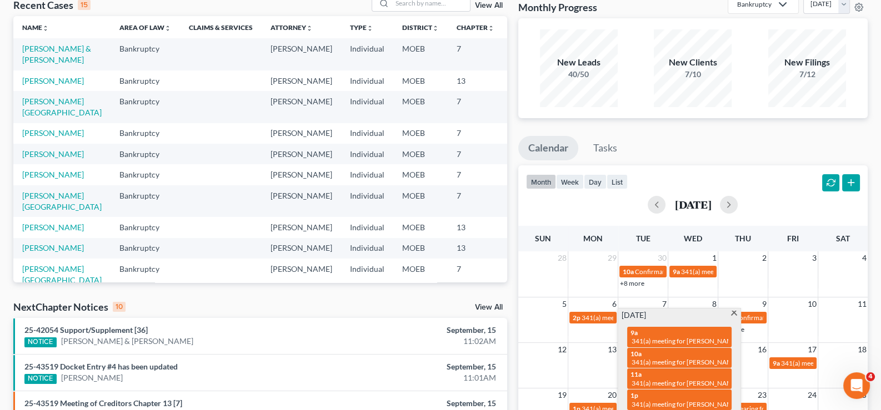
scroll to position [0, 0]
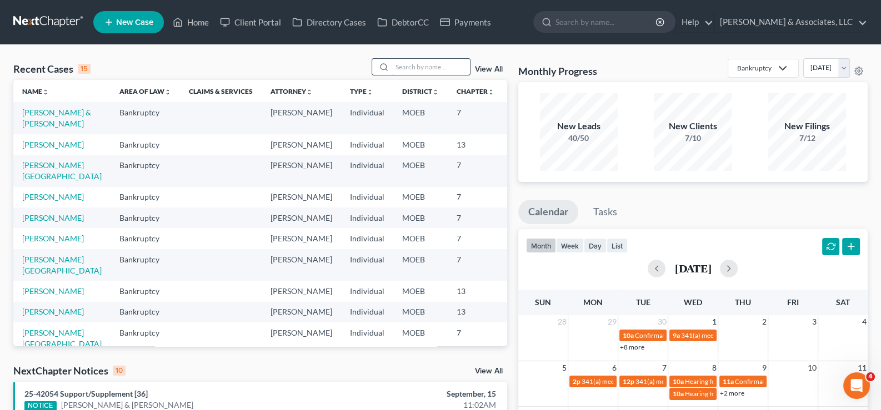
click at [403, 69] on input "search" at bounding box center [431, 67] width 78 height 16
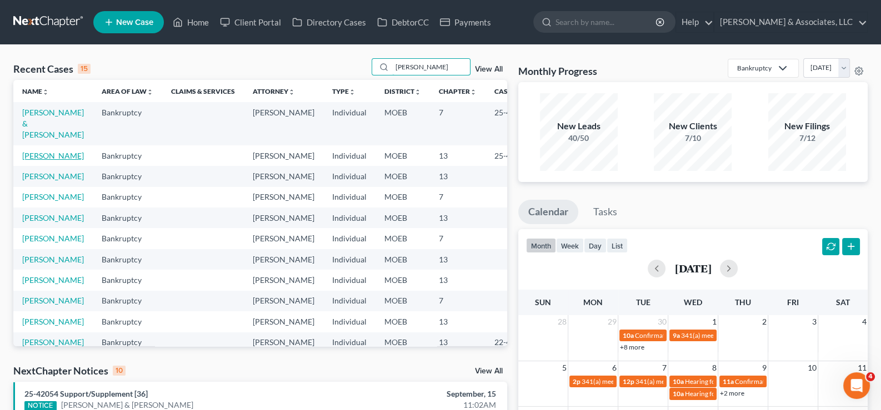
type input "[PERSON_NAME]"
click at [35, 160] on link "[PERSON_NAME]" at bounding box center [53, 155] width 62 height 9
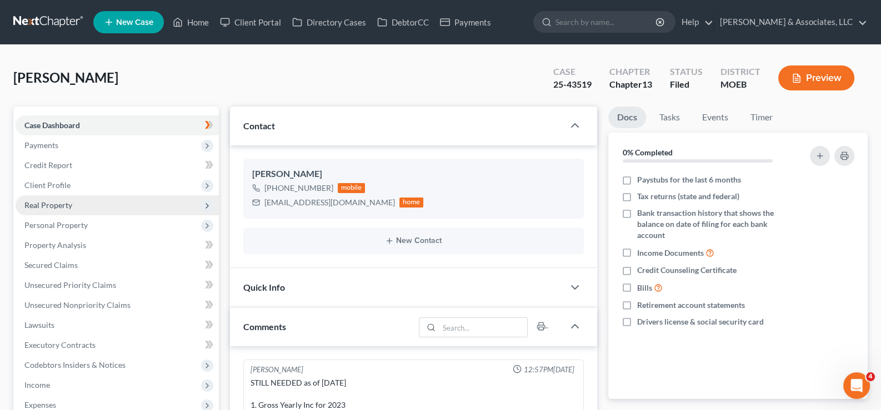
scroll to position [1429, 0]
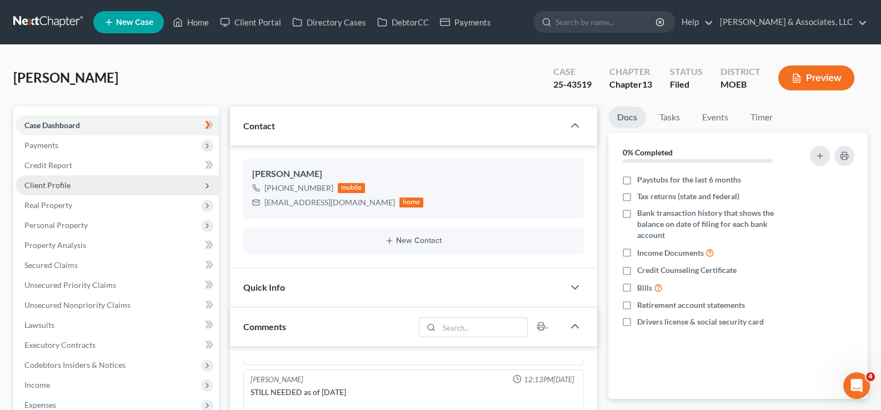
click at [39, 183] on span "Client Profile" at bounding box center [47, 184] width 46 height 9
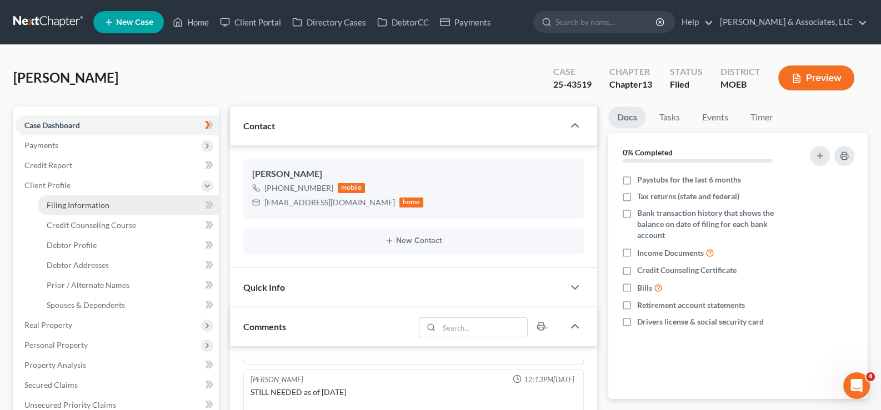
click at [51, 200] on span "Filing Information" at bounding box center [78, 204] width 63 height 9
select select "1"
select select "0"
select select "3"
select select "45"
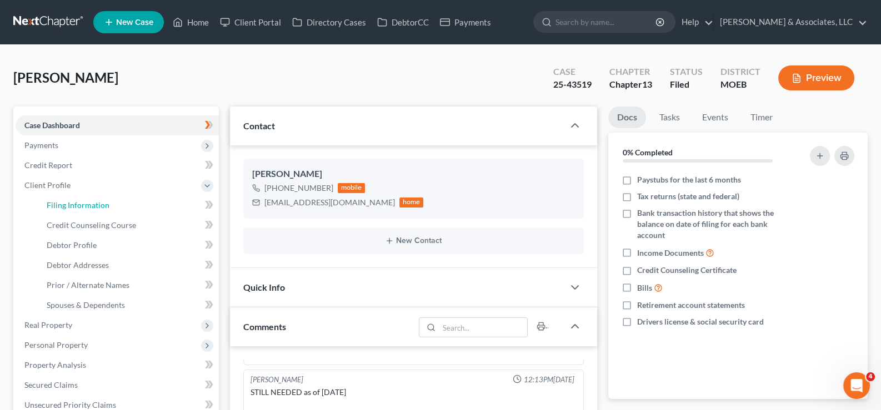
select select "0"
select select "26"
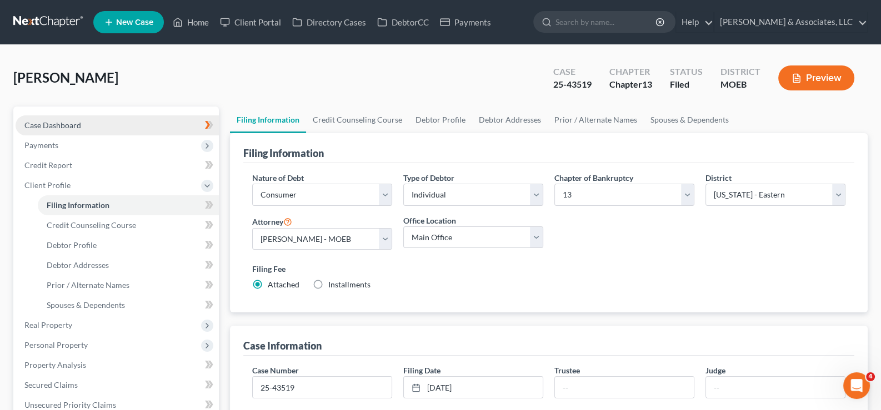
click at [47, 126] on span "Case Dashboard" at bounding box center [52, 125] width 57 height 9
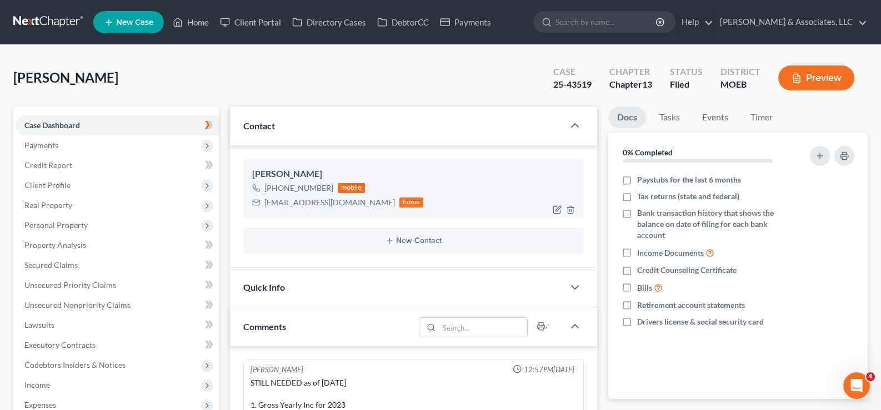
scroll to position [1429, 0]
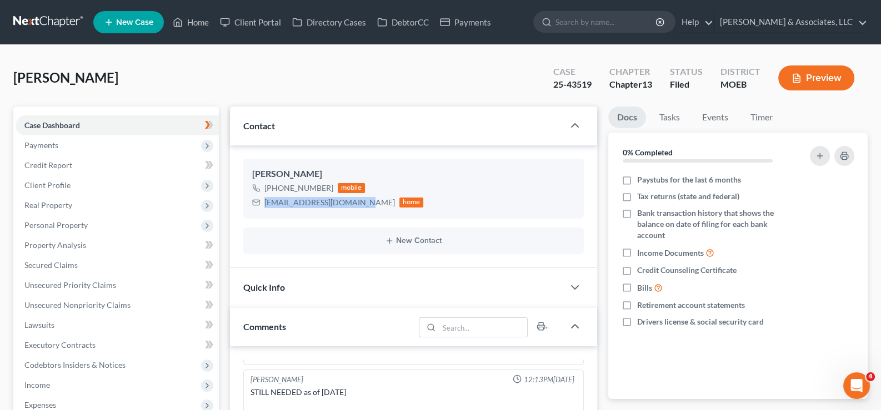
drag, startPoint x: 360, startPoint y: 203, endPoint x: 240, endPoint y: 210, distance: 120.2
click at [240, 210] on div "[PERSON_NAME] [PHONE_NUMBER] mobile [EMAIL_ADDRESS][DOMAIN_NAME] home New Conta…" at bounding box center [414, 206] width 368 height 123
copy div "[EMAIL_ADDRESS][DOMAIN_NAME]"
drag, startPoint x: 195, startPoint y: 23, endPoint x: 255, endPoint y: 83, distance: 85.2
click at [195, 23] on link "Home" at bounding box center [190, 22] width 47 height 20
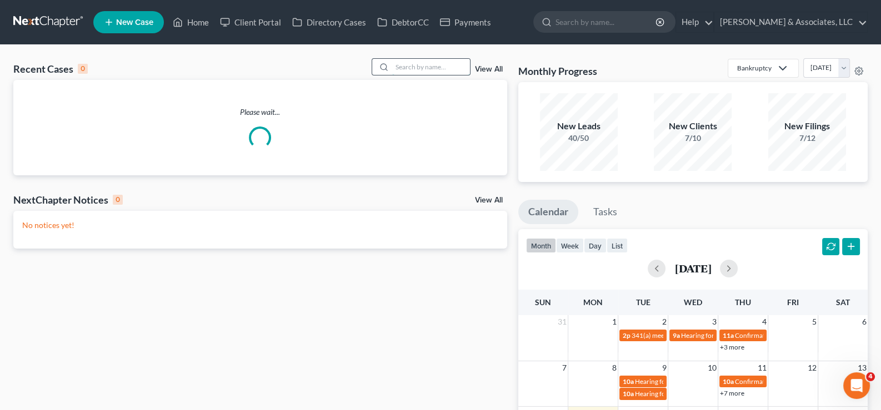
click at [438, 66] on input "search" at bounding box center [431, 67] width 78 height 16
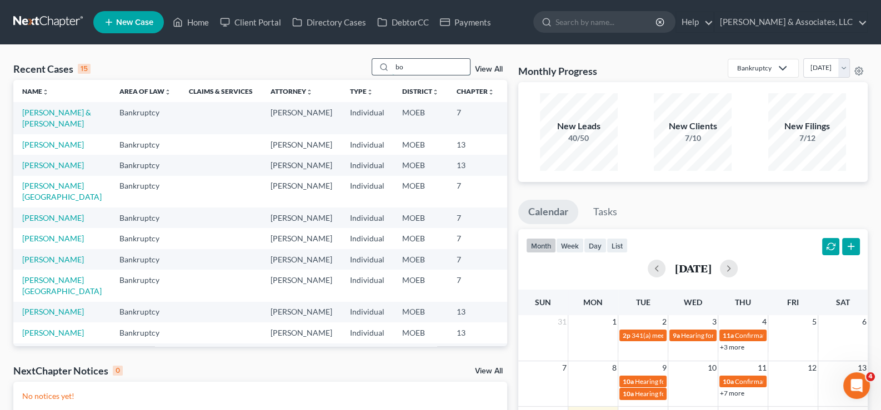
type input "b"
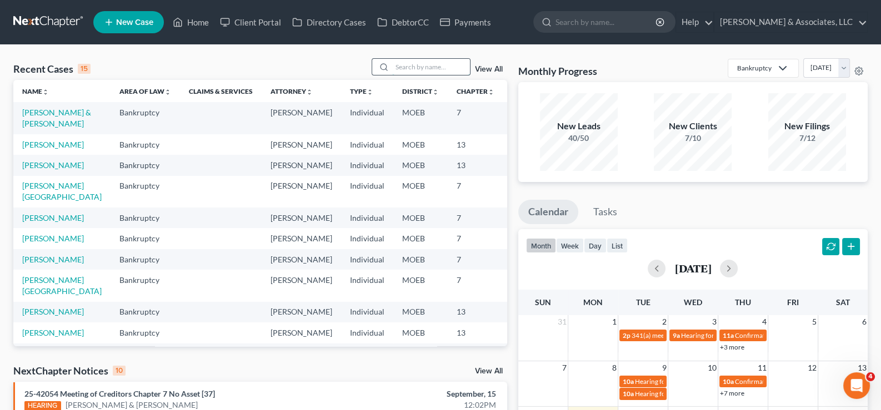
type input "j"
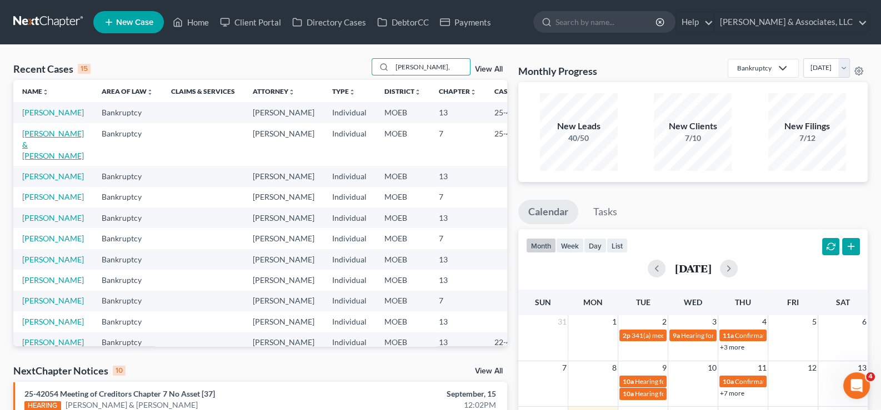
type input "[PERSON_NAME],"
click at [29, 160] on link "[PERSON_NAME] & [PERSON_NAME]" at bounding box center [53, 145] width 62 height 32
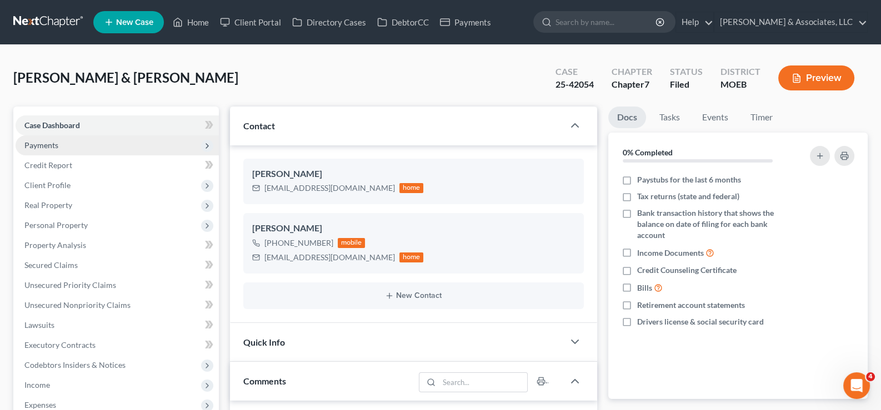
scroll to position [434, 0]
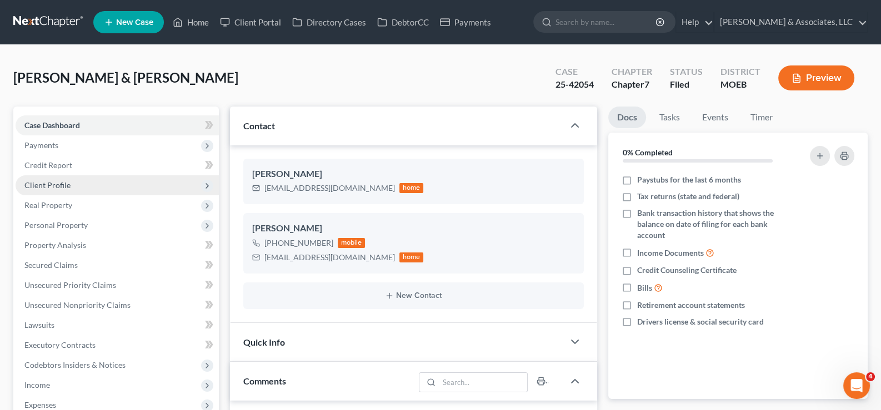
click at [72, 186] on span "Client Profile" at bounding box center [117, 185] width 203 height 20
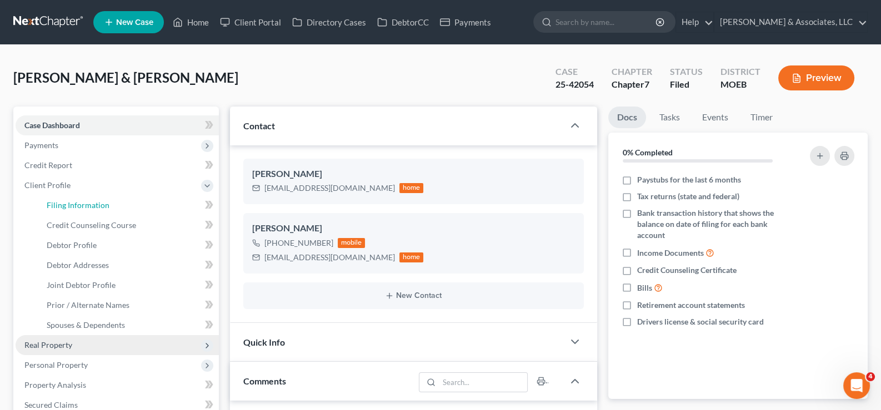
click at [64, 204] on span "Filing Information" at bounding box center [78, 204] width 63 height 9
select select "1"
select select "0"
select select "45"
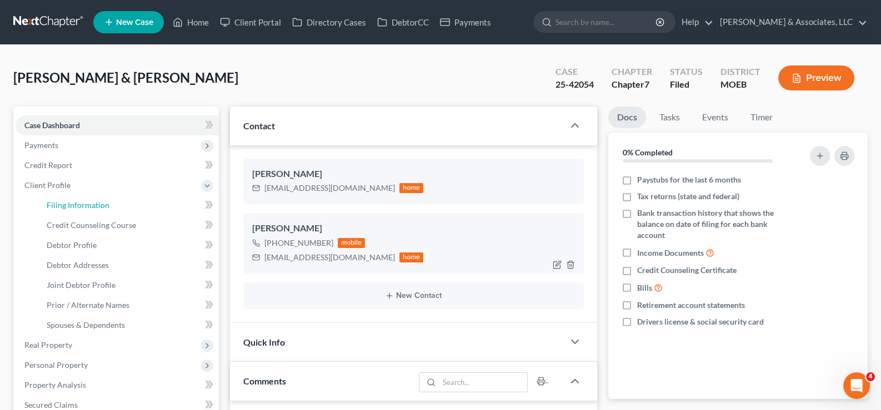
select select "0"
select select "26"
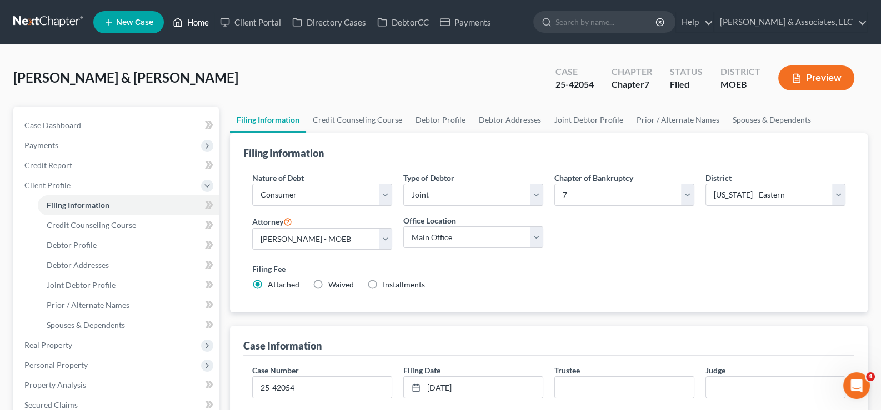
drag, startPoint x: 196, startPoint y: 22, endPoint x: 264, endPoint y: 76, distance: 86.2
click at [196, 22] on link "Home" at bounding box center [190, 22] width 47 height 20
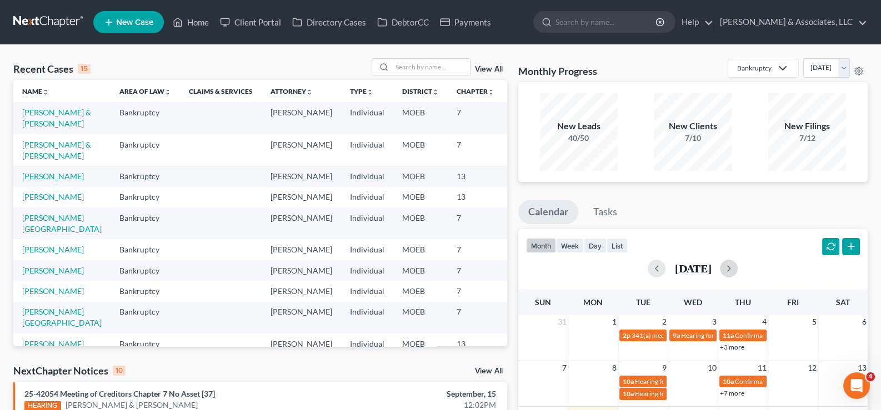
click at [737, 265] on button "button" at bounding box center [729, 269] width 18 height 18
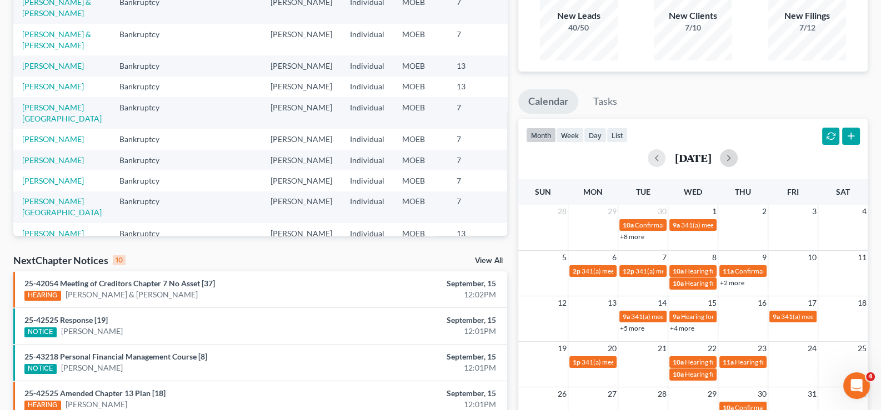
scroll to position [167, 0]
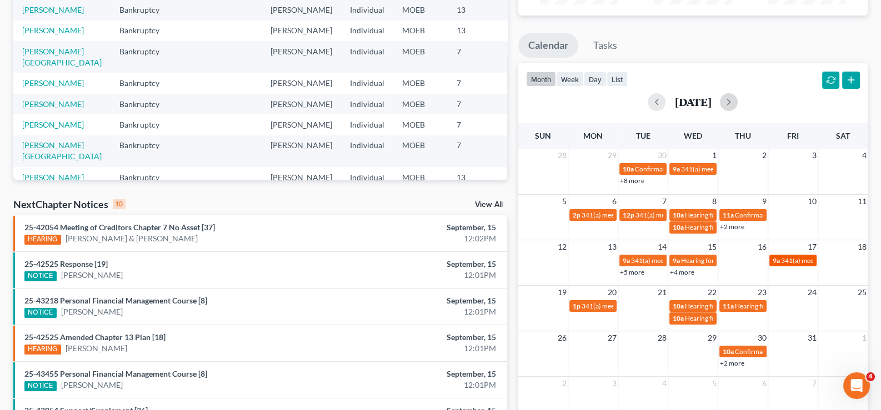
click at [783, 260] on span "341(a) meeting for [PERSON_NAME]" at bounding box center [834, 261] width 107 height 8
select select "Days"
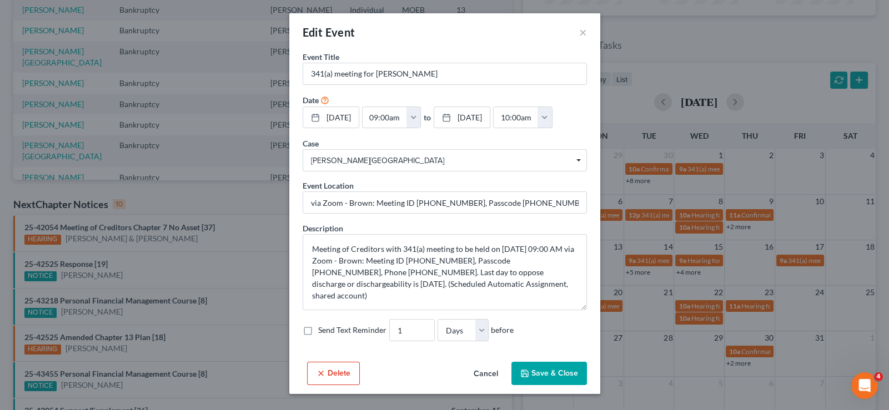
click at [476, 385] on button "Cancel" at bounding box center [486, 374] width 42 height 22
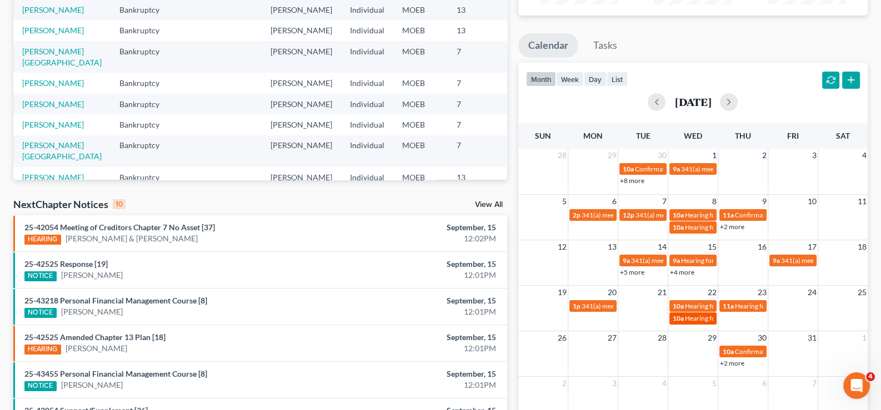
scroll to position [222, 0]
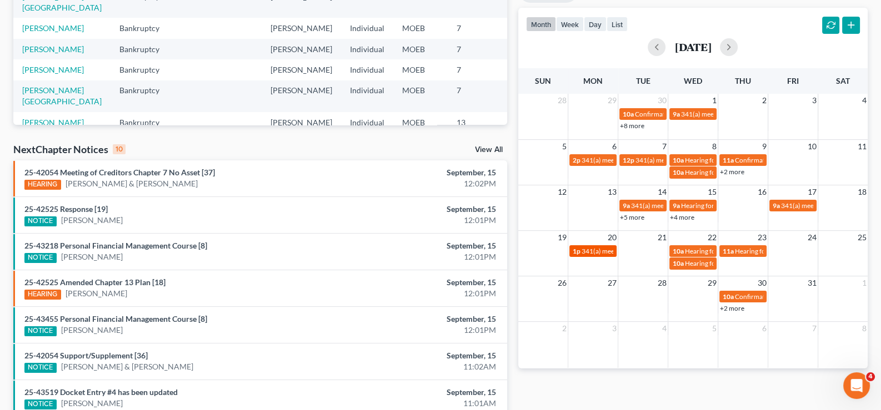
click at [585, 252] on span "341(a) meeting for [PERSON_NAME]" at bounding box center [634, 251] width 107 height 8
select select "Days"
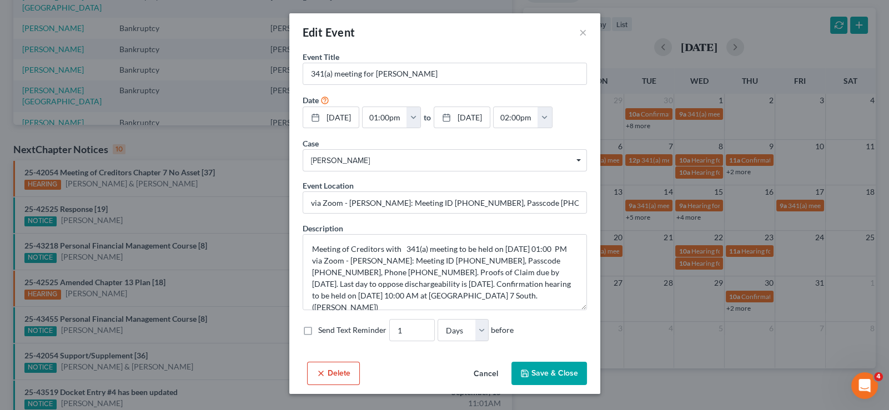
click at [479, 385] on button "Cancel" at bounding box center [486, 374] width 42 height 22
